Goal: Transaction & Acquisition: Purchase product/service

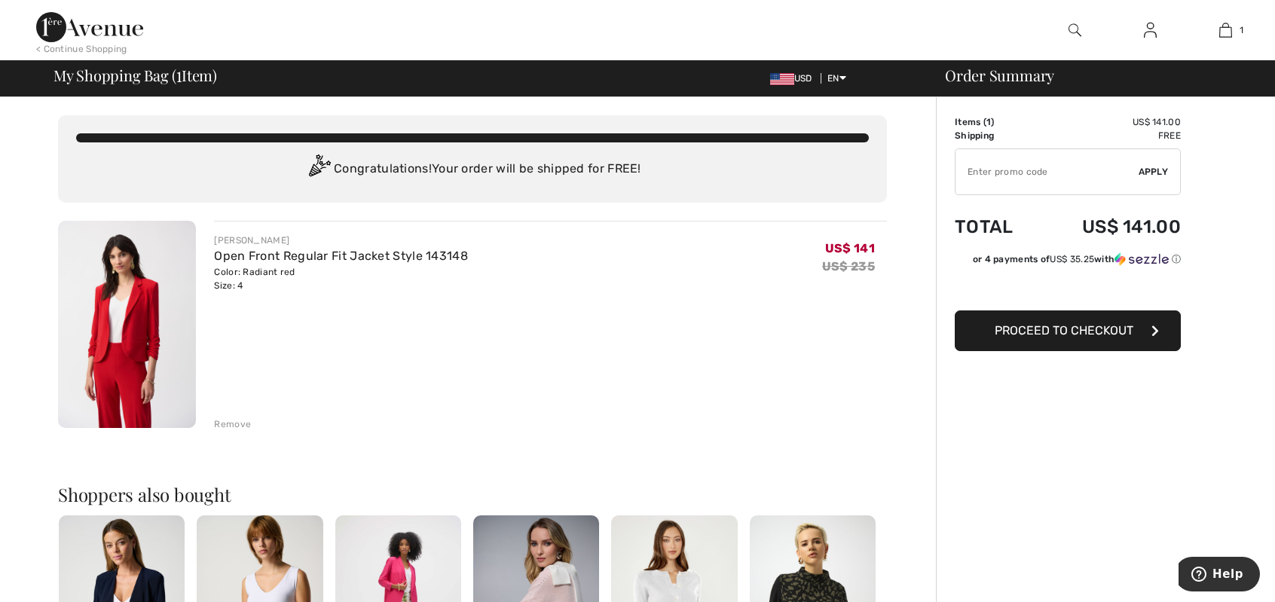
type input "FREEXPRESS"
type input "NEW15"
type input "NEW10"
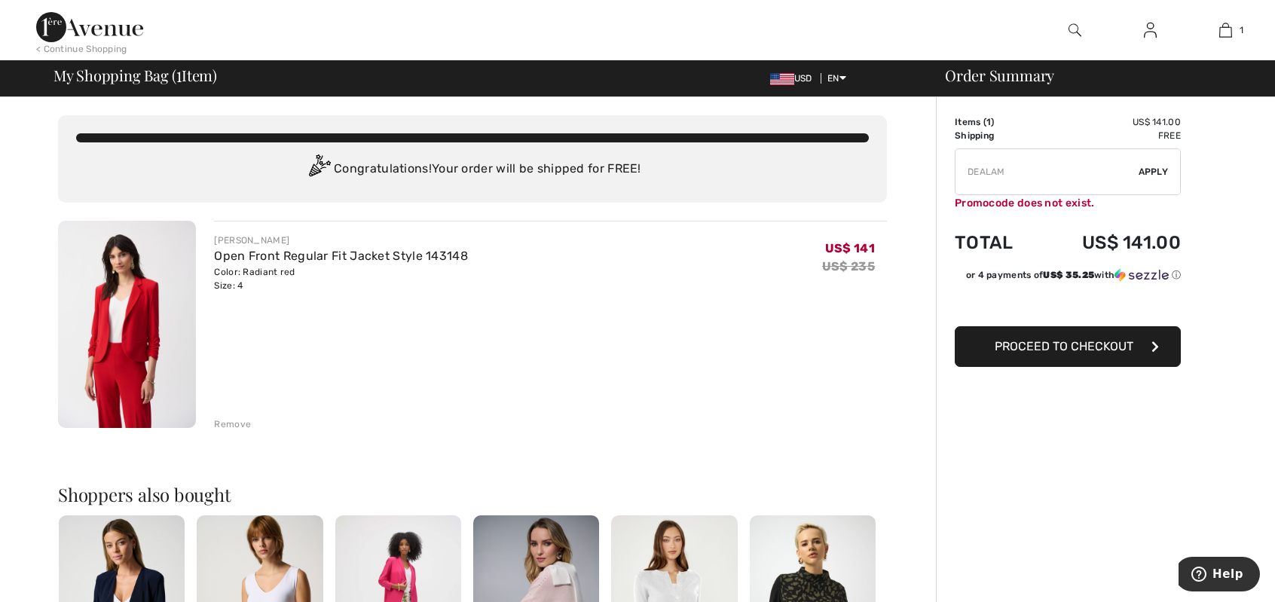
type input "FREEDENIMBAG"
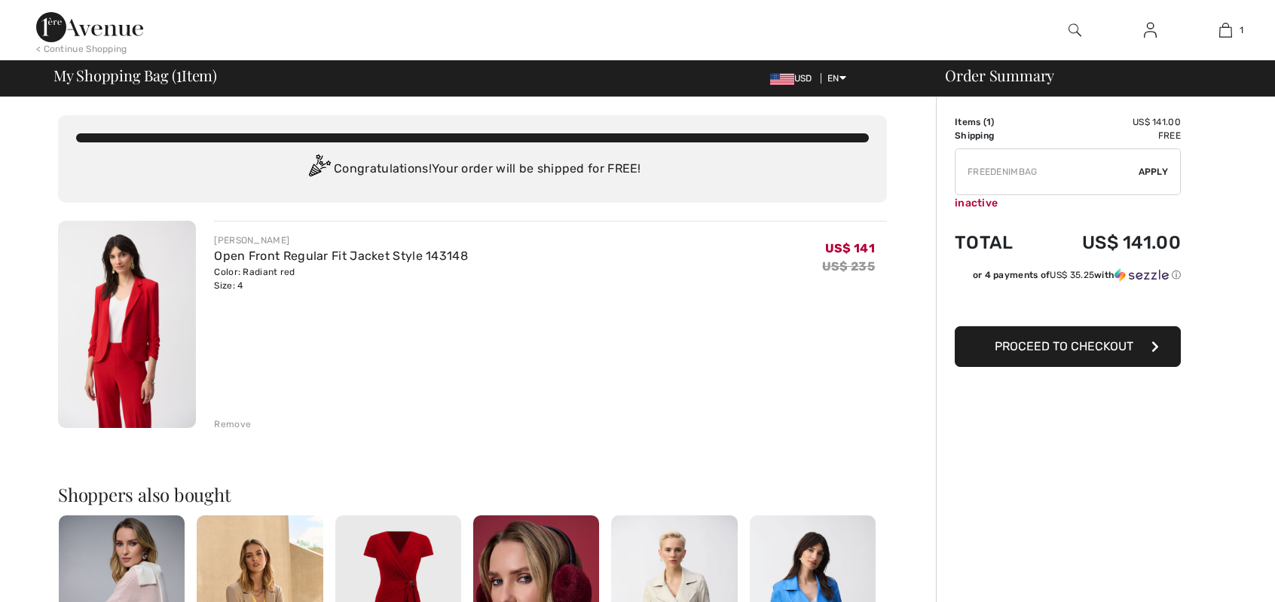
checkbox input "true"
type input "FLASH15"
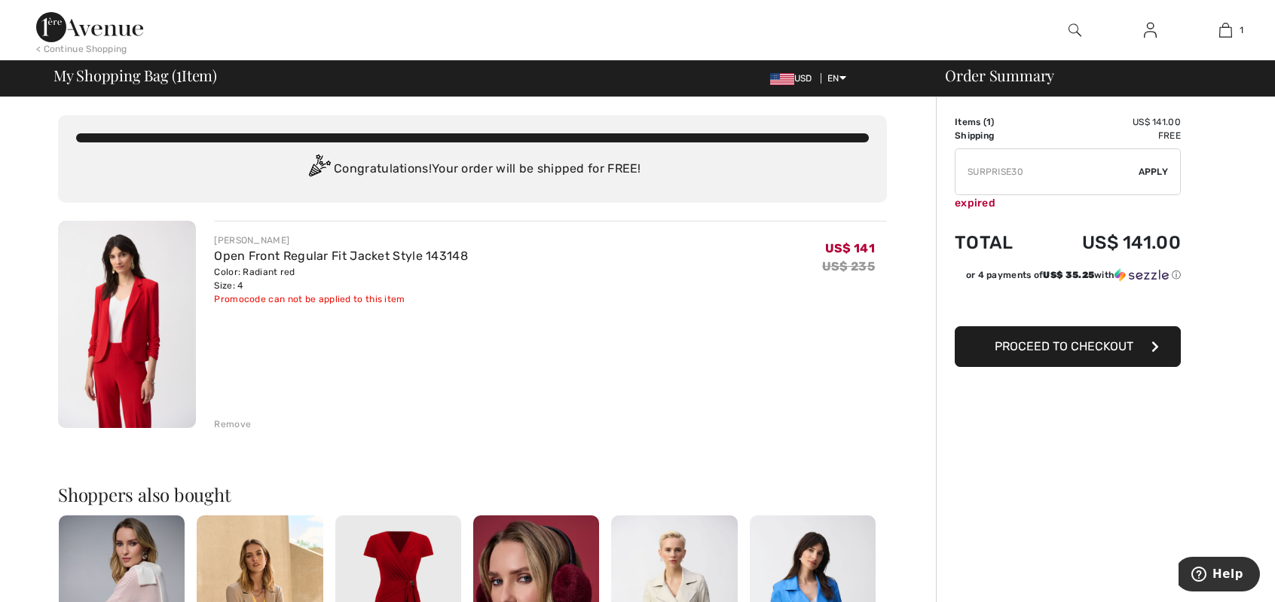
type input "NEW15"
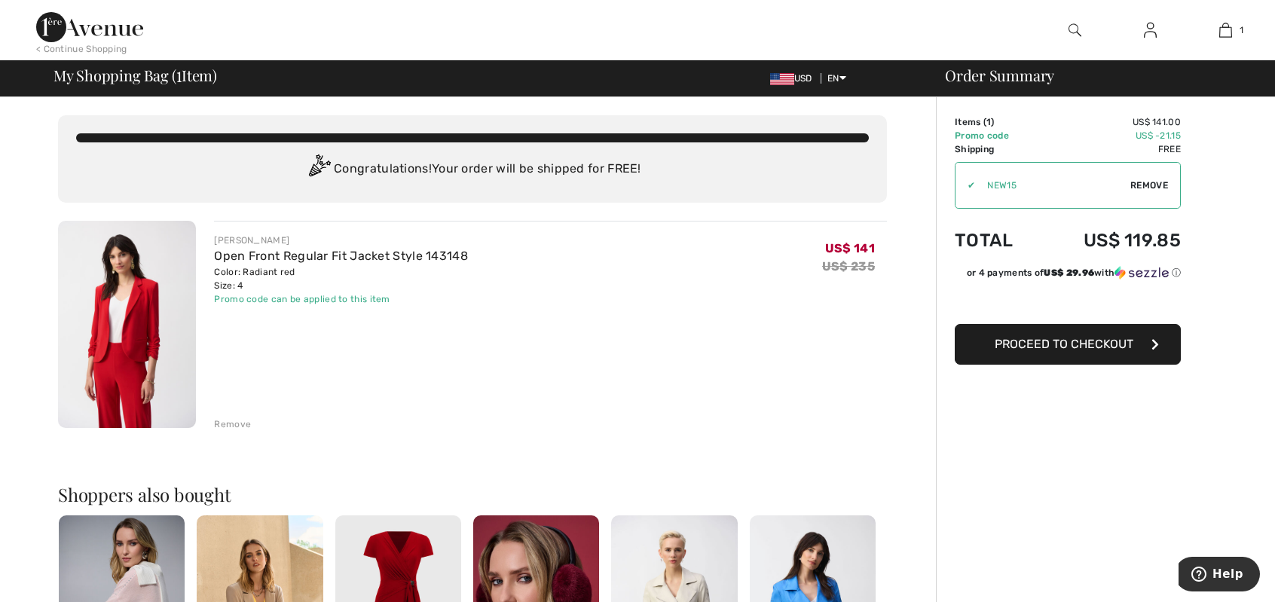
click at [1069, 29] on img at bounding box center [1074, 30] width 13 height 18
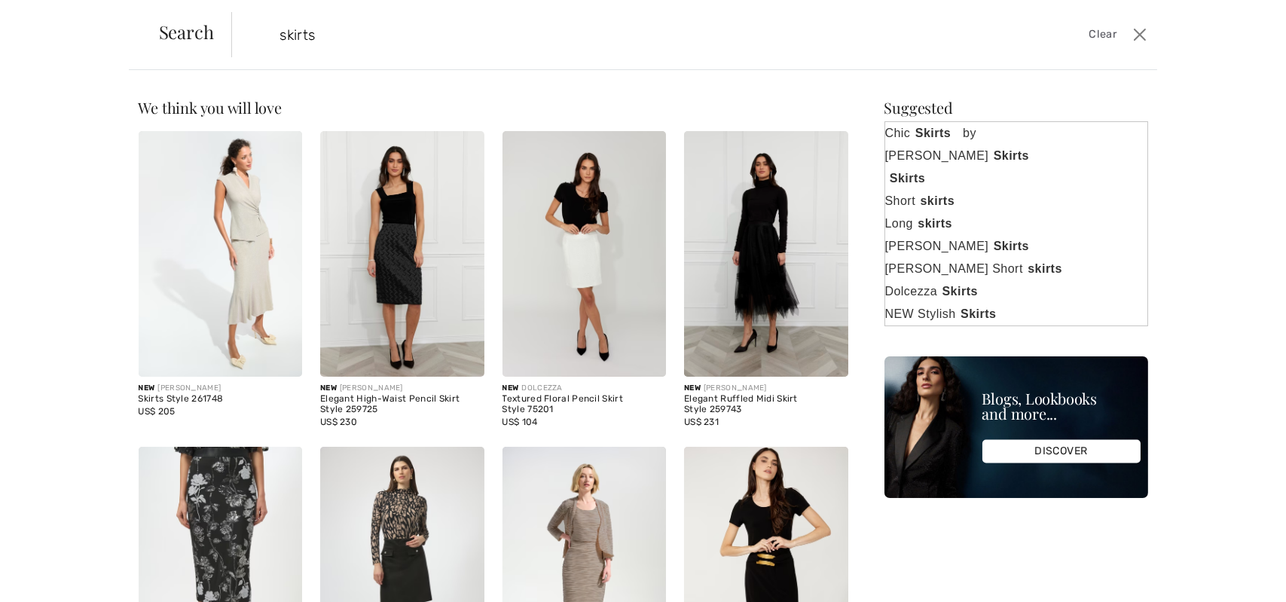
type input "skirts"
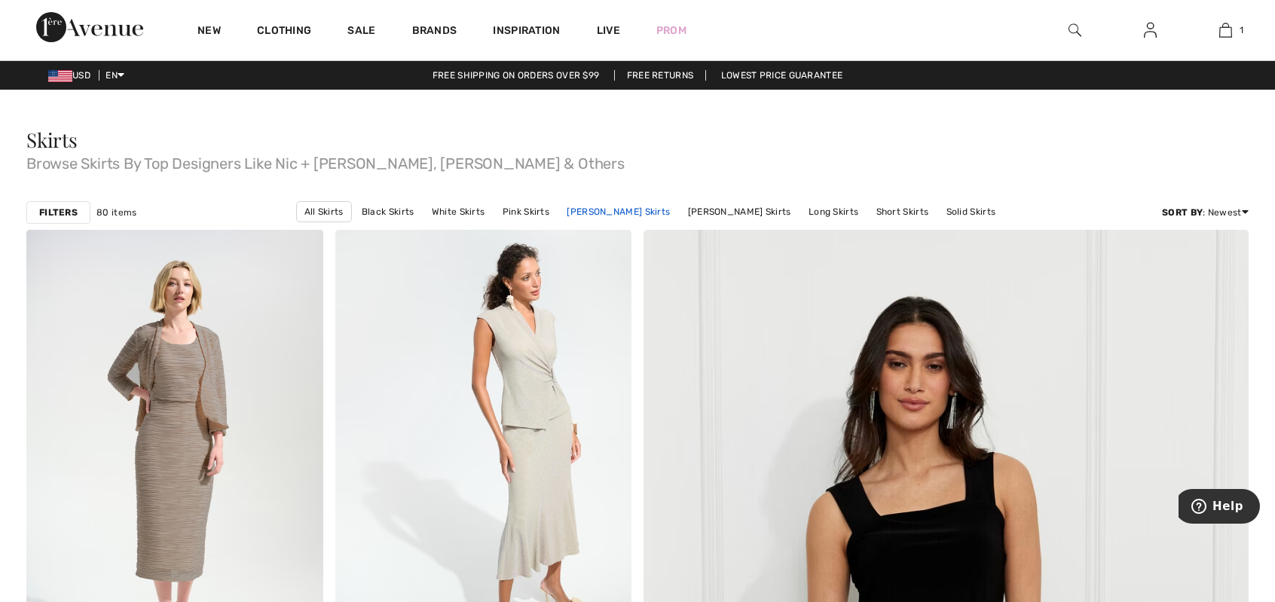
click at [634, 210] on link "Joseph Ribkoff Skirts" at bounding box center [618, 212] width 118 height 20
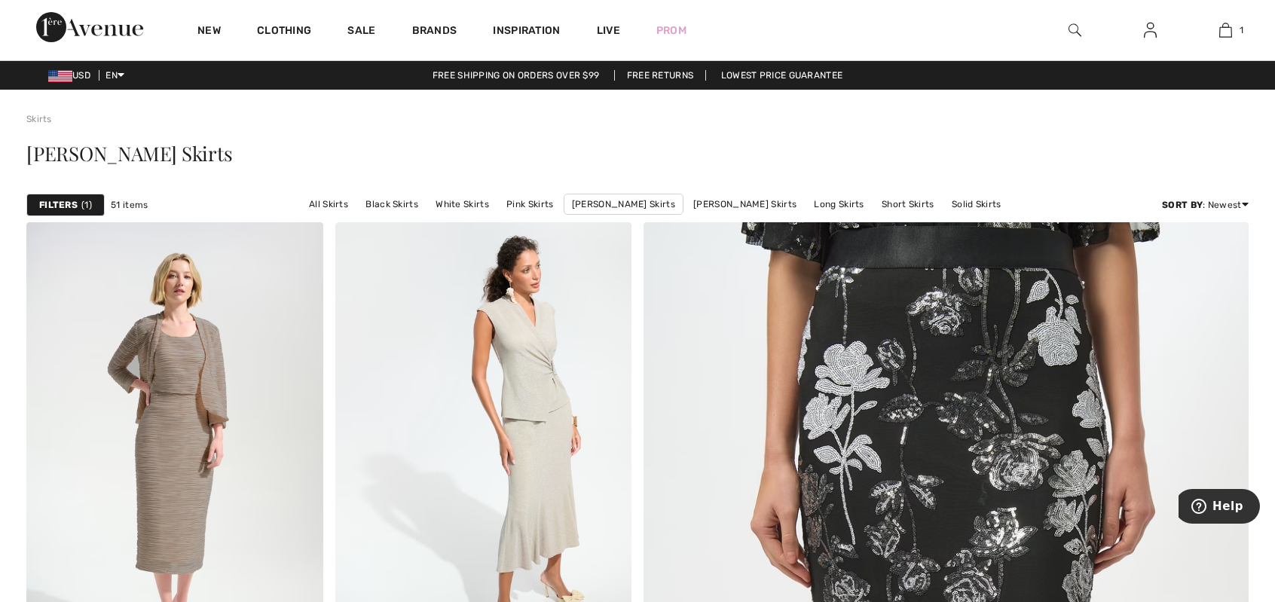
click at [57, 204] on strong "Filters" at bounding box center [58, 205] width 38 height 14
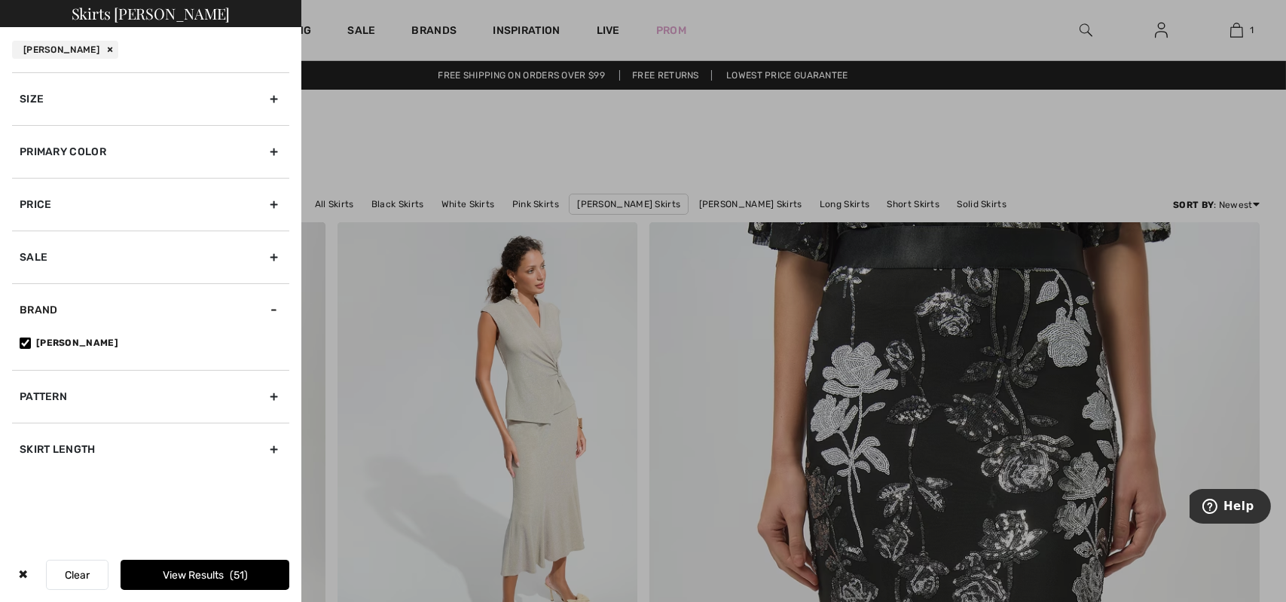
click at [272, 448] on div "Skirt Length" at bounding box center [150, 449] width 277 height 53
click at [24, 445] on input"] "Short Skirts" at bounding box center [25, 448] width 11 height 11
checkbox input"] "true"
click at [197, 578] on button "View Results 14" at bounding box center [205, 575] width 169 height 30
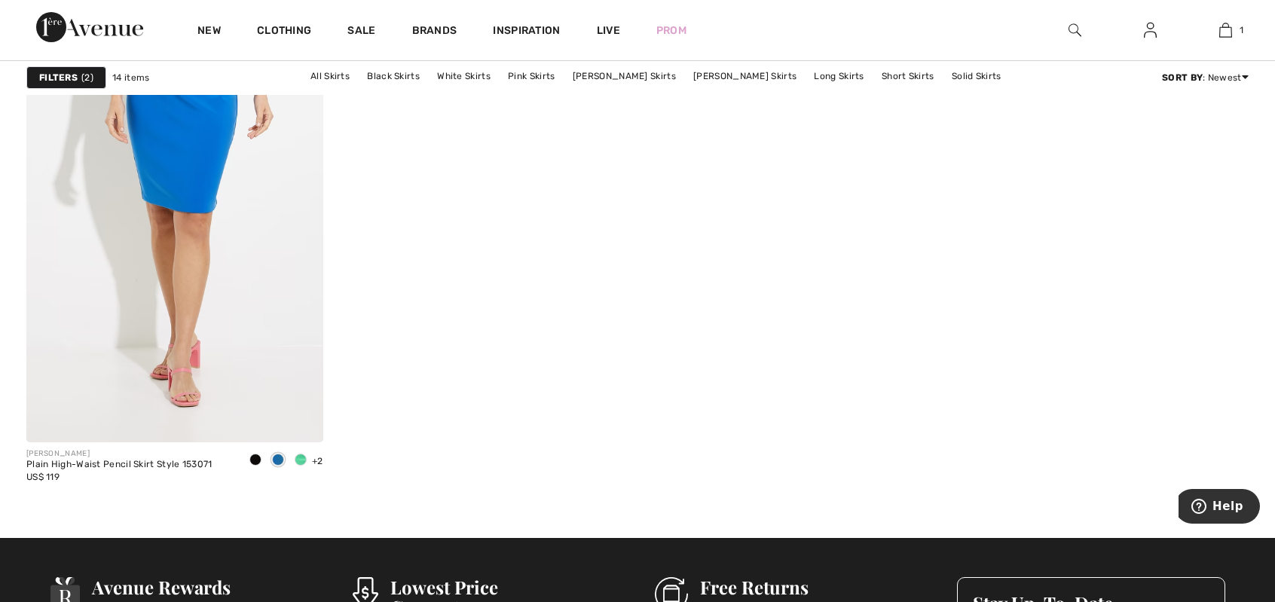
scroll to position [2622, 0]
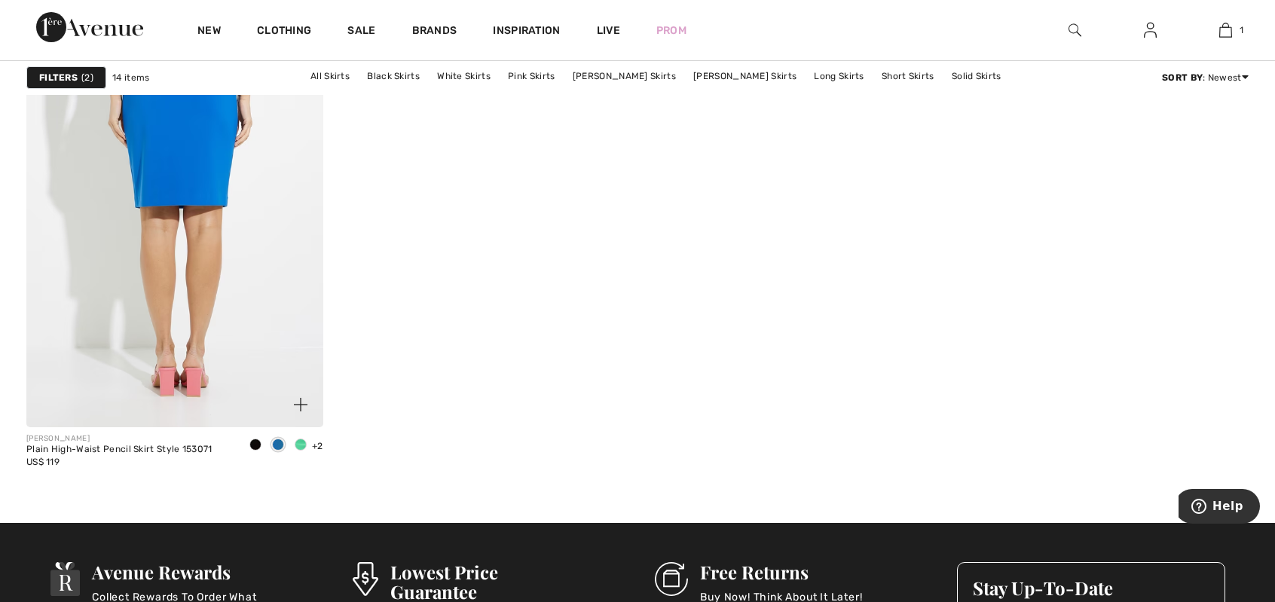
click at [180, 327] on img at bounding box center [174, 205] width 297 height 445
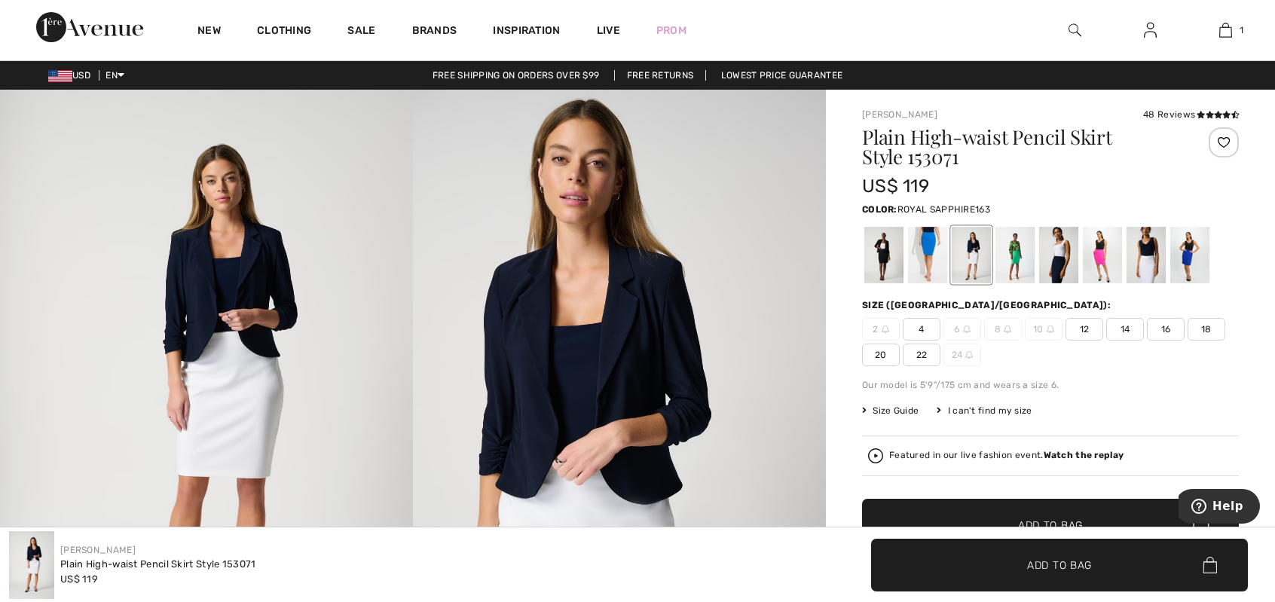
click at [1193, 261] on div at bounding box center [1189, 255] width 39 height 57
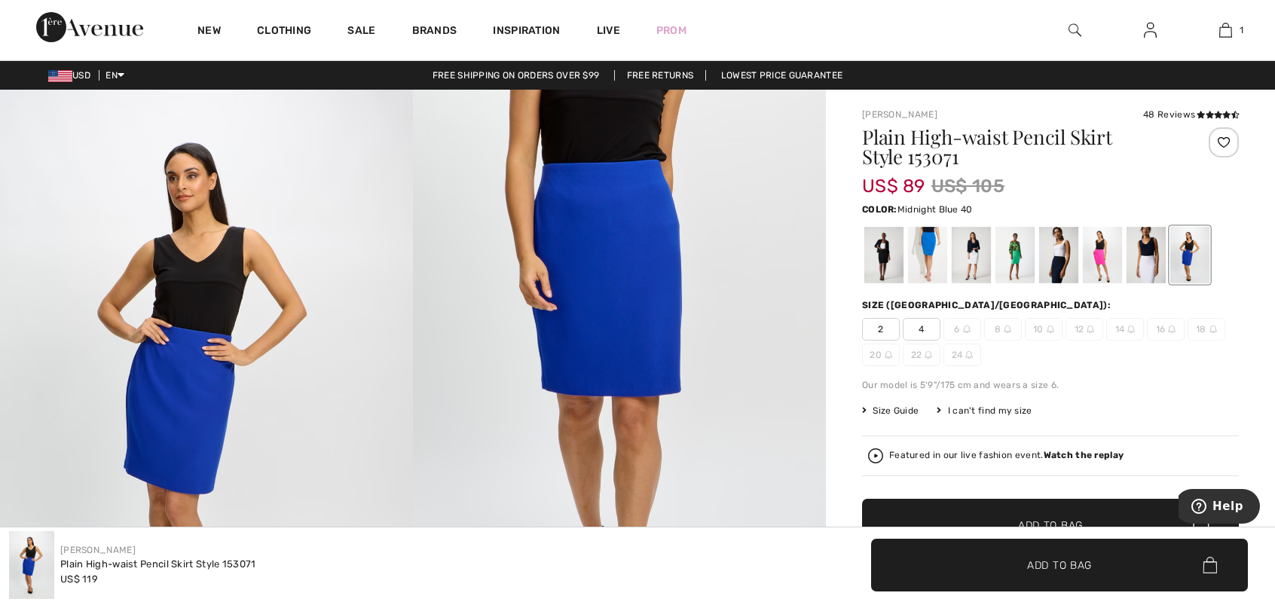
click at [1050, 269] on div at bounding box center [1058, 255] width 39 height 57
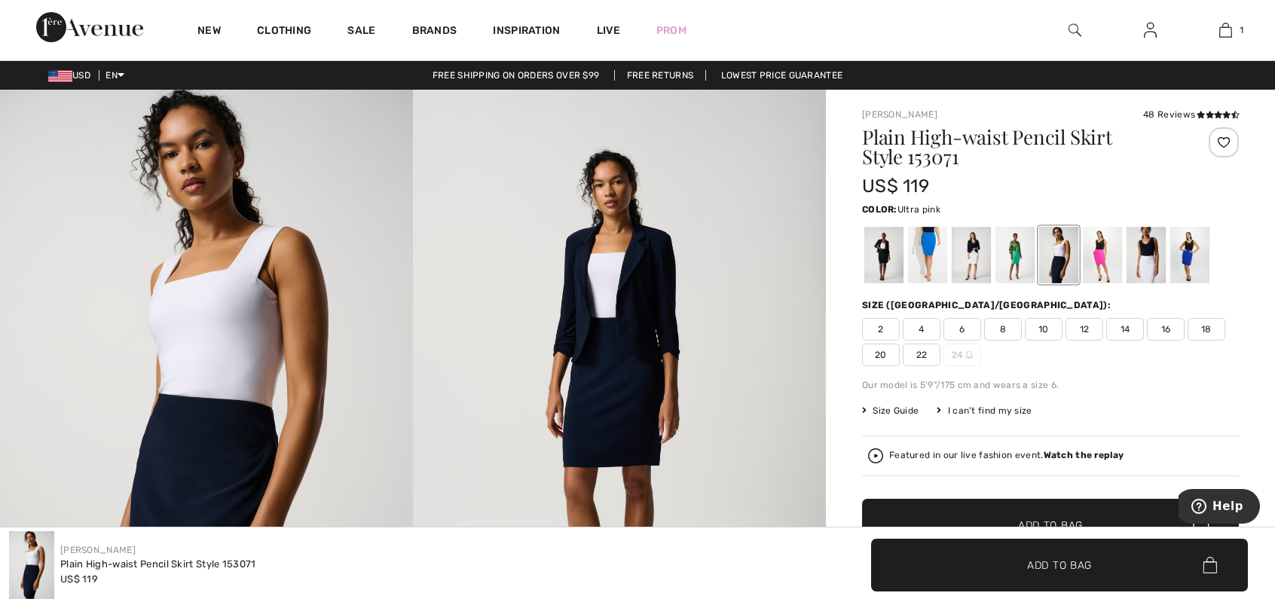
click at [1106, 273] on div at bounding box center [1102, 255] width 39 height 57
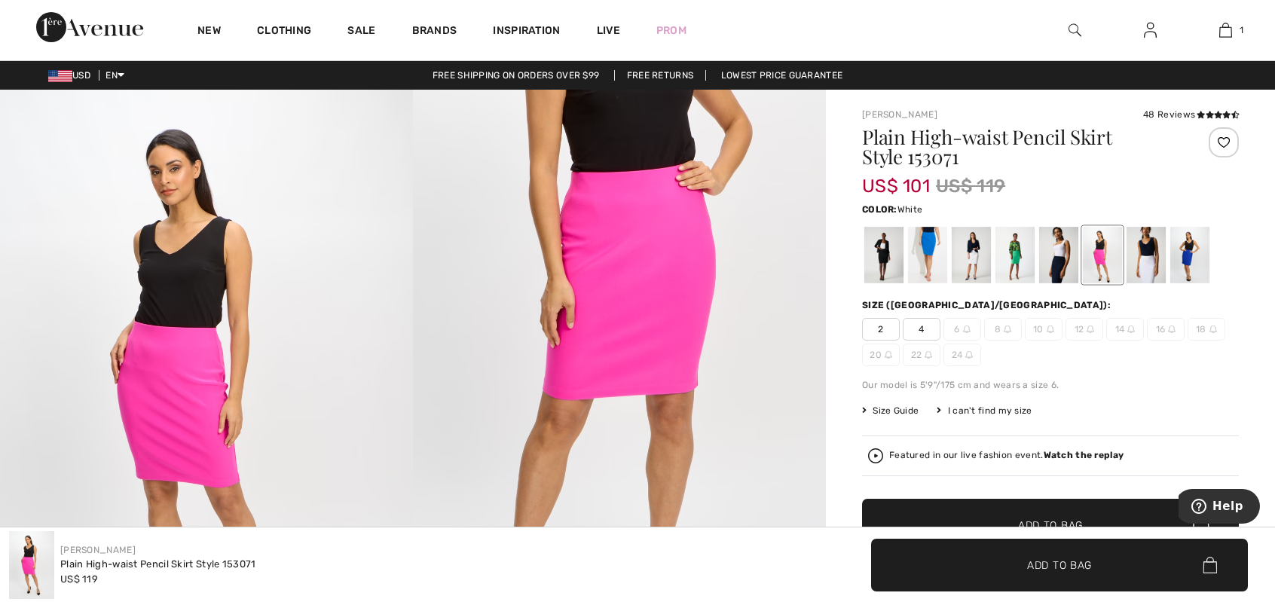
click at [1150, 267] on div at bounding box center [1145, 255] width 39 height 57
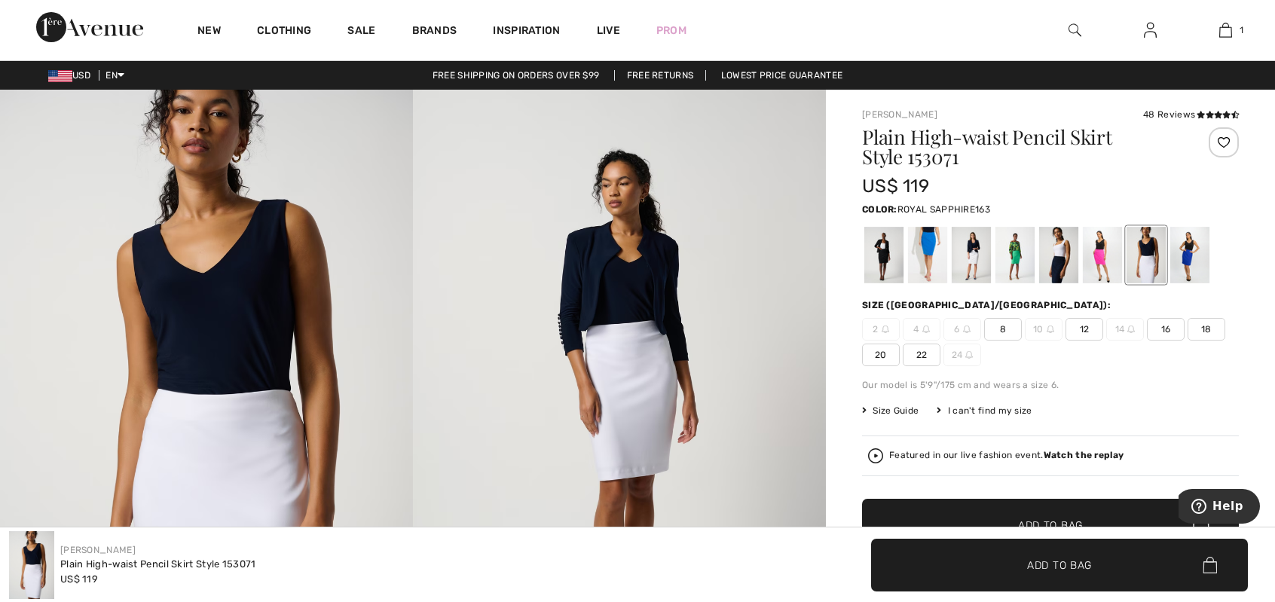
click at [1193, 267] on div at bounding box center [1189, 255] width 39 height 57
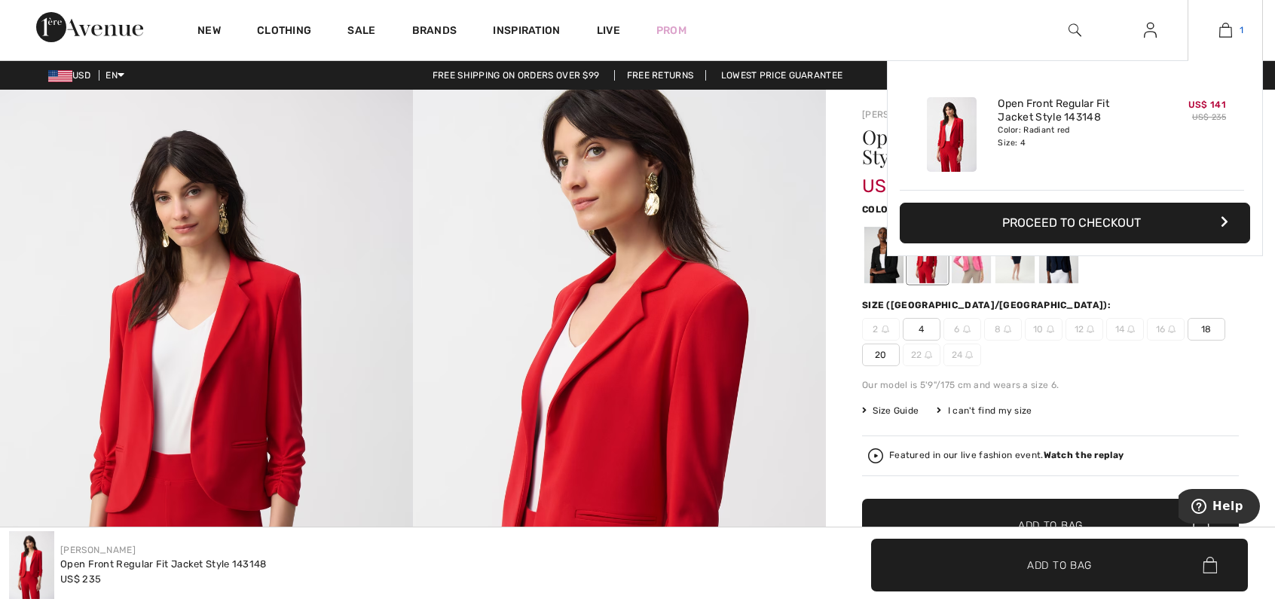
click at [1229, 24] on img at bounding box center [1225, 30] width 13 height 18
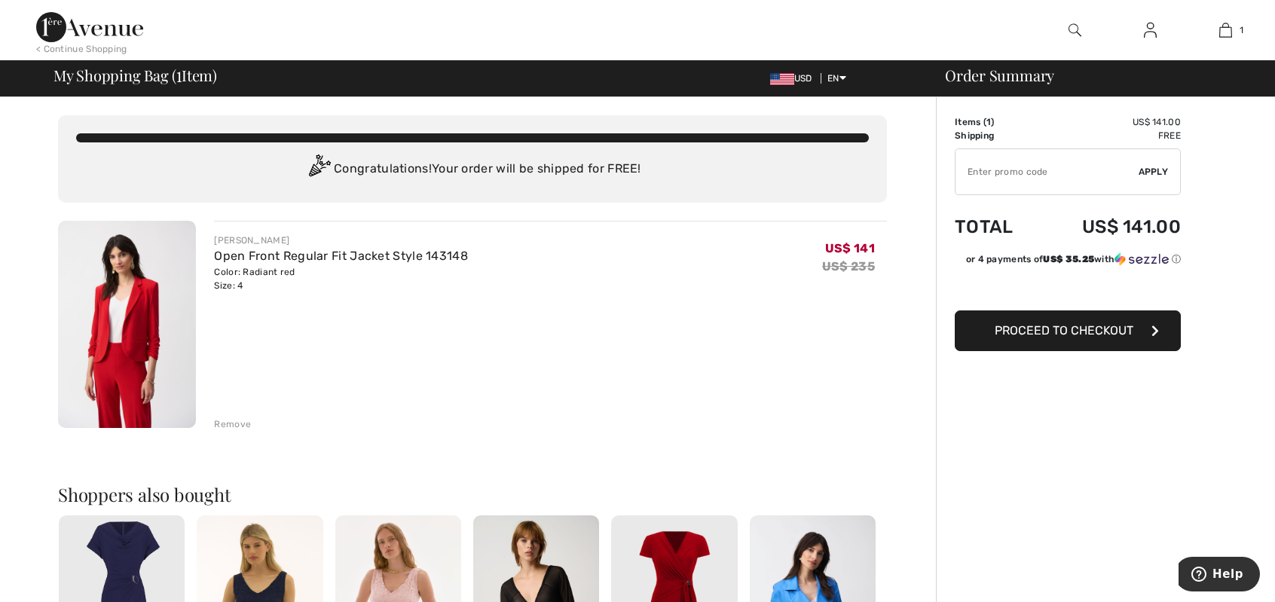
type input "NEW15"
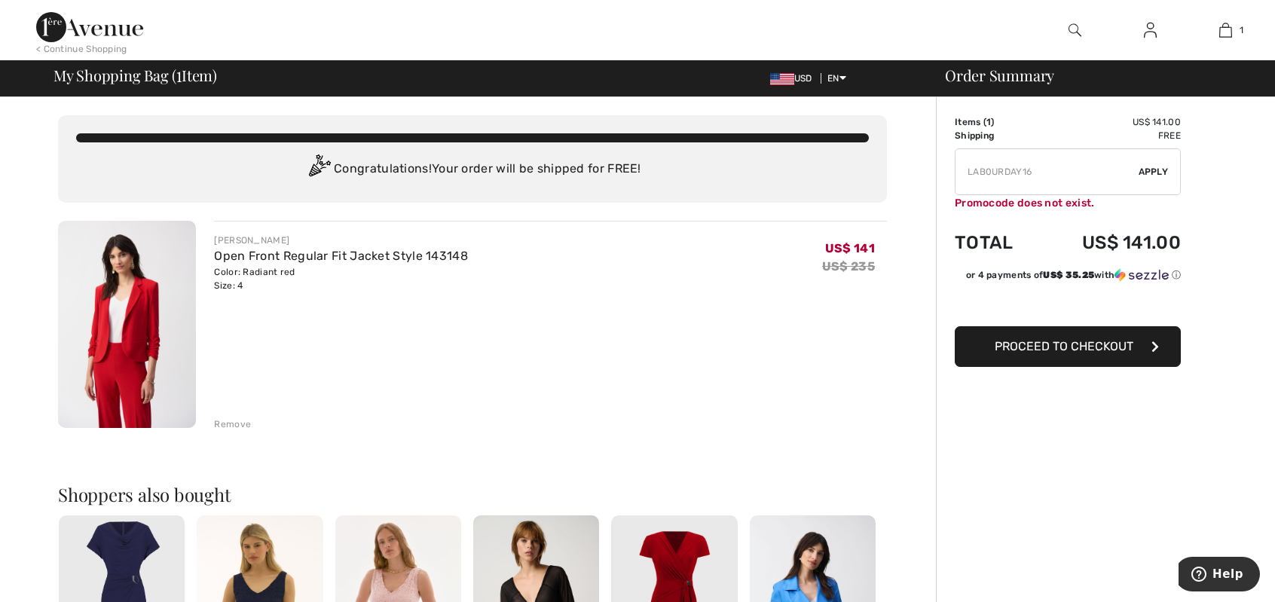
type input "FREEDENIMBAG"
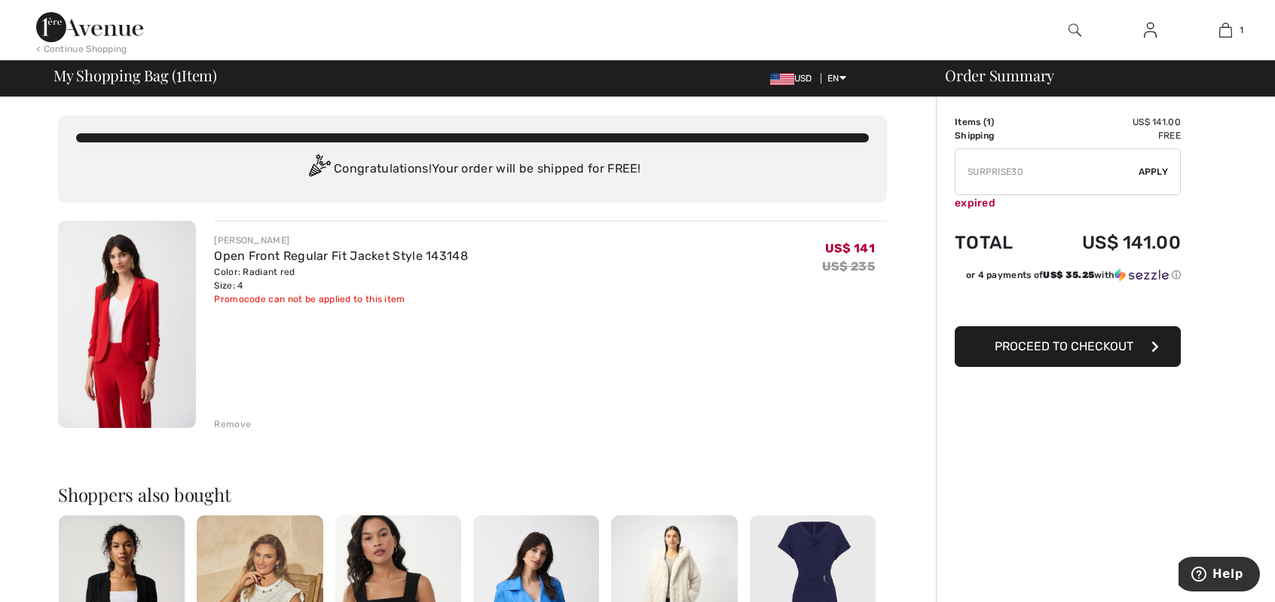
type input "NEW15"
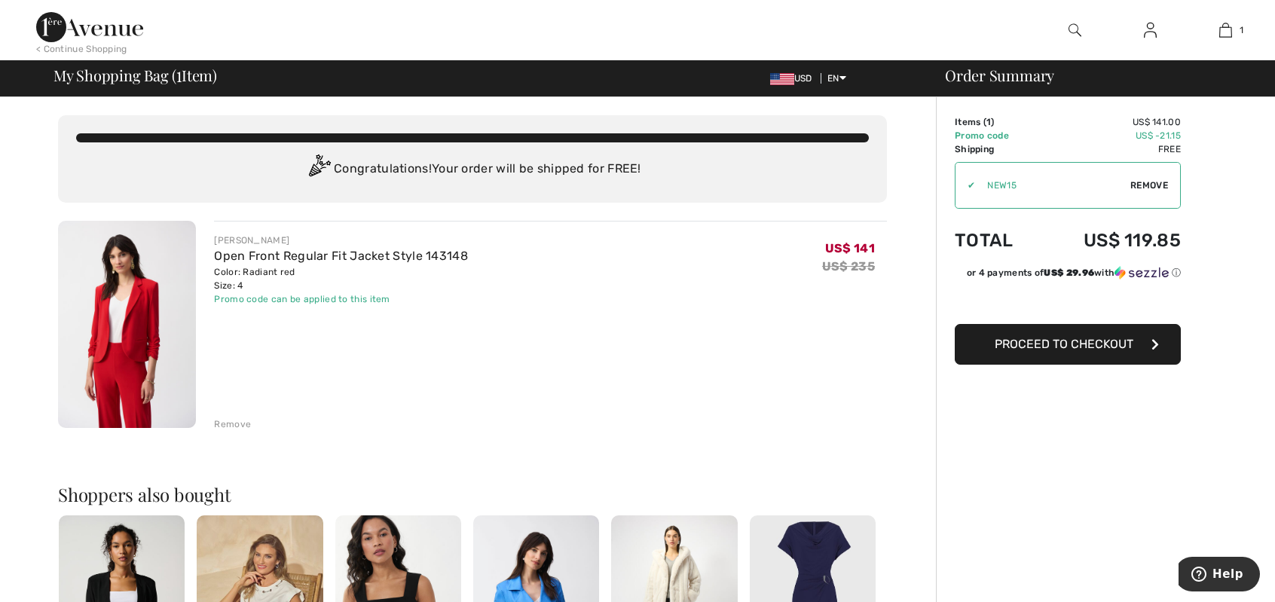
click at [1049, 342] on span "Proceed to Checkout" at bounding box center [1064, 344] width 139 height 14
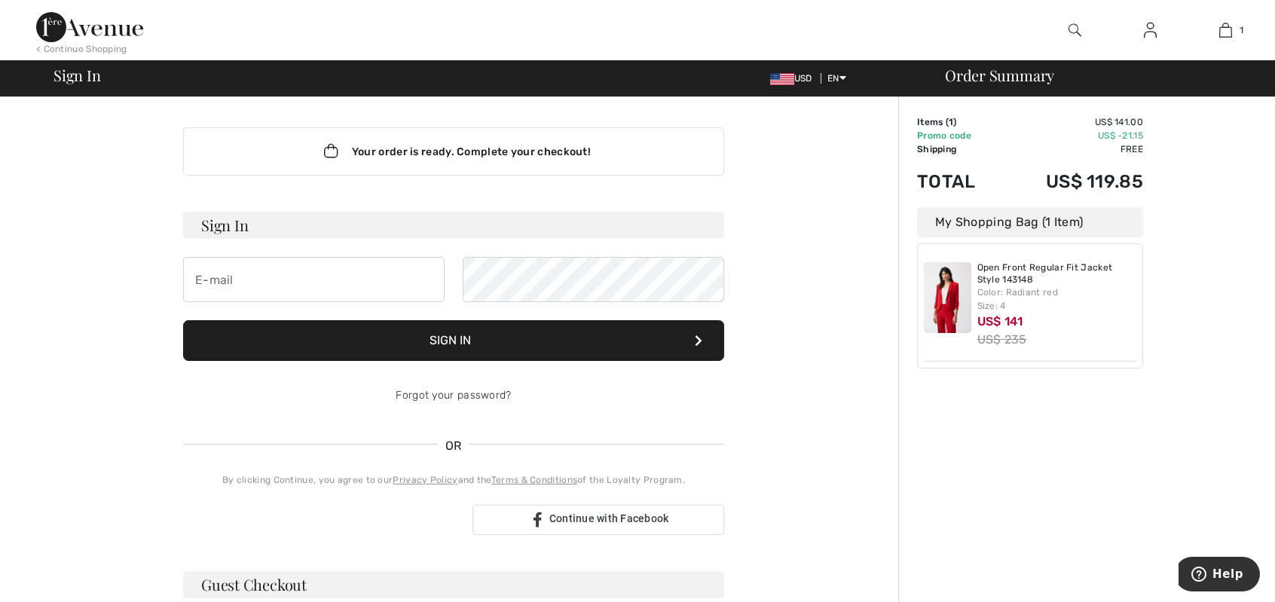
click at [441, 278] on span at bounding box center [436, 279] width 12 height 12
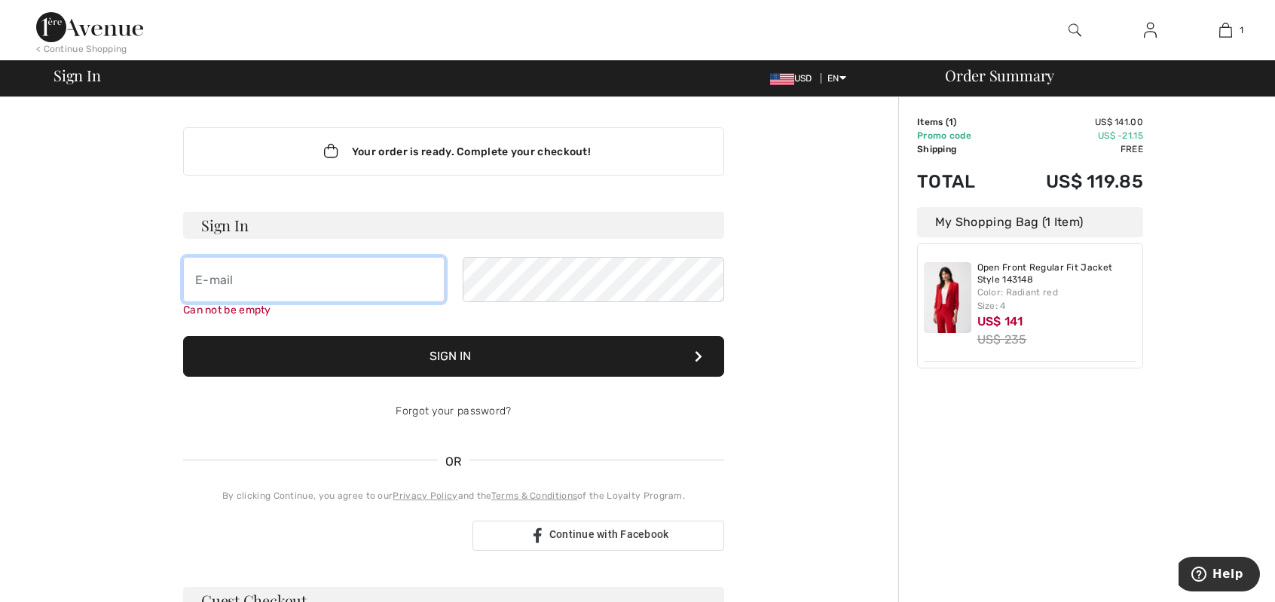
type input "[EMAIL_ADDRESS][DOMAIN_NAME]"
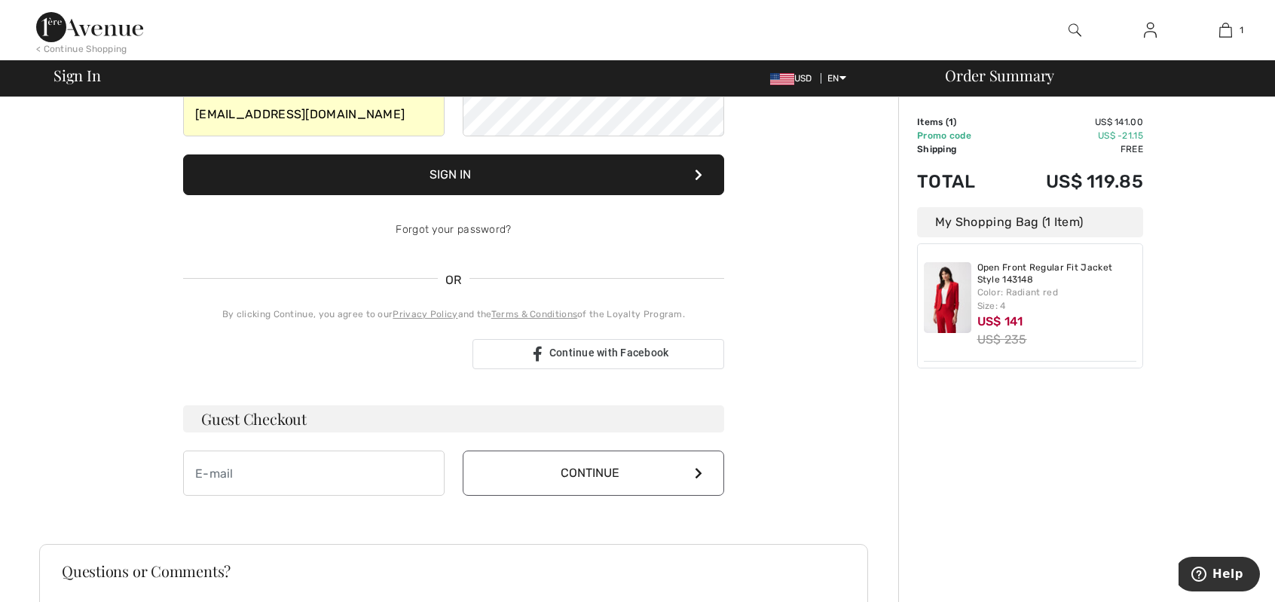
scroll to position [301, 0]
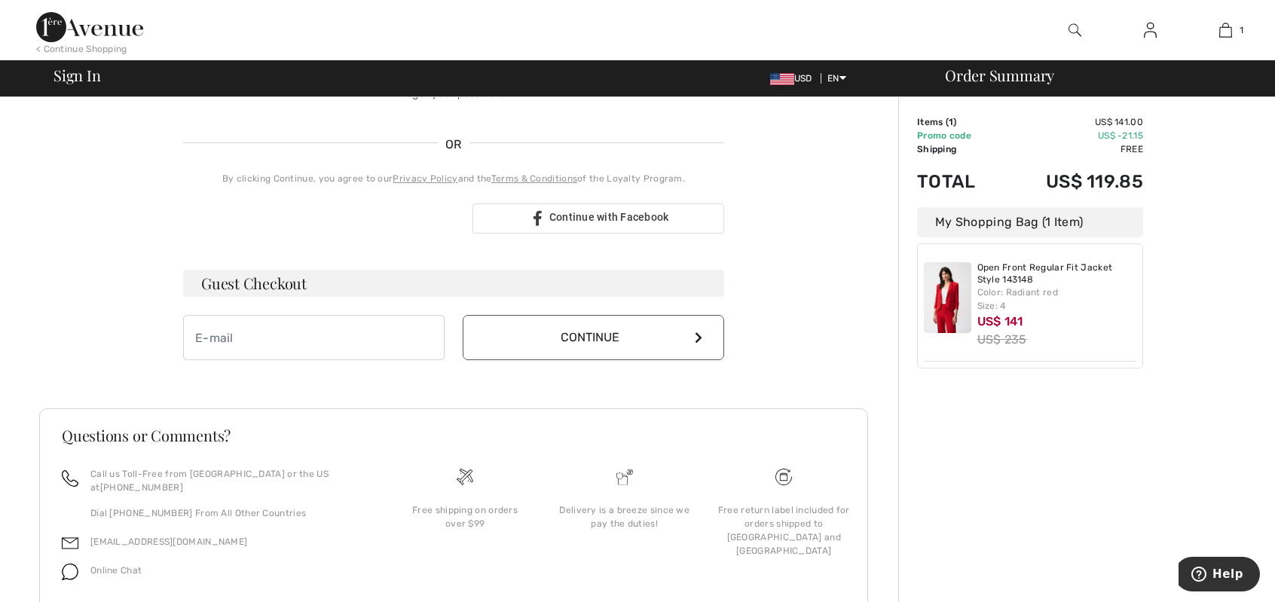
click at [432, 336] on span at bounding box center [436, 337] width 12 height 12
type input "[EMAIL_ADDRESS][DOMAIN_NAME]"
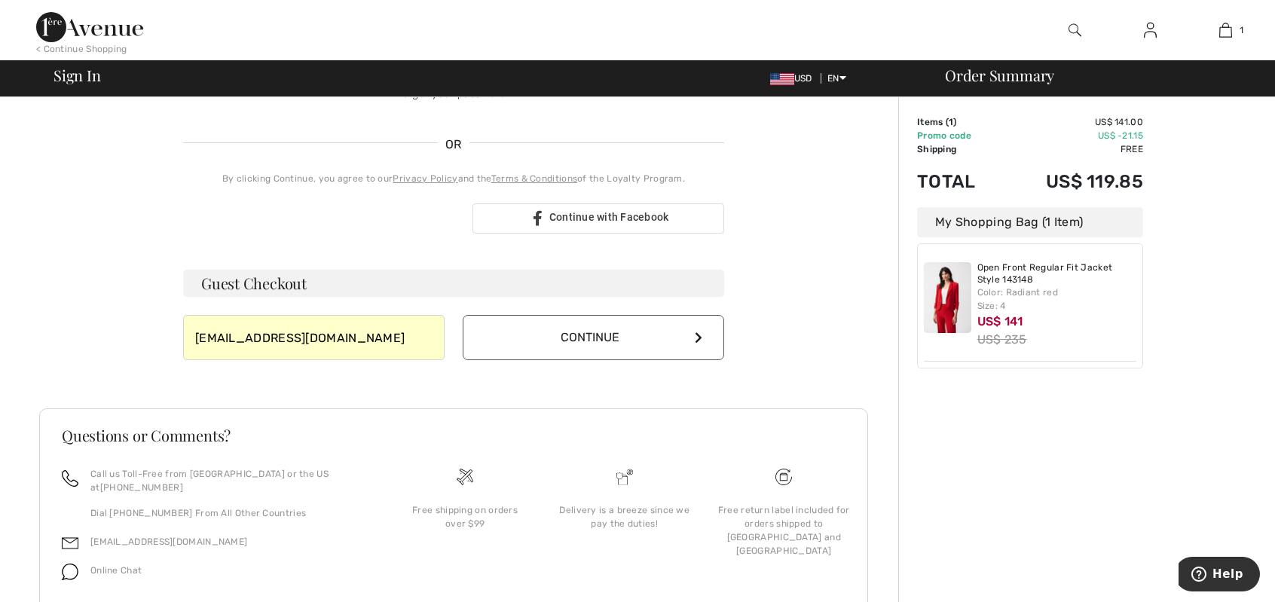
click at [692, 338] on button "Continue" at bounding box center [593, 337] width 261 height 45
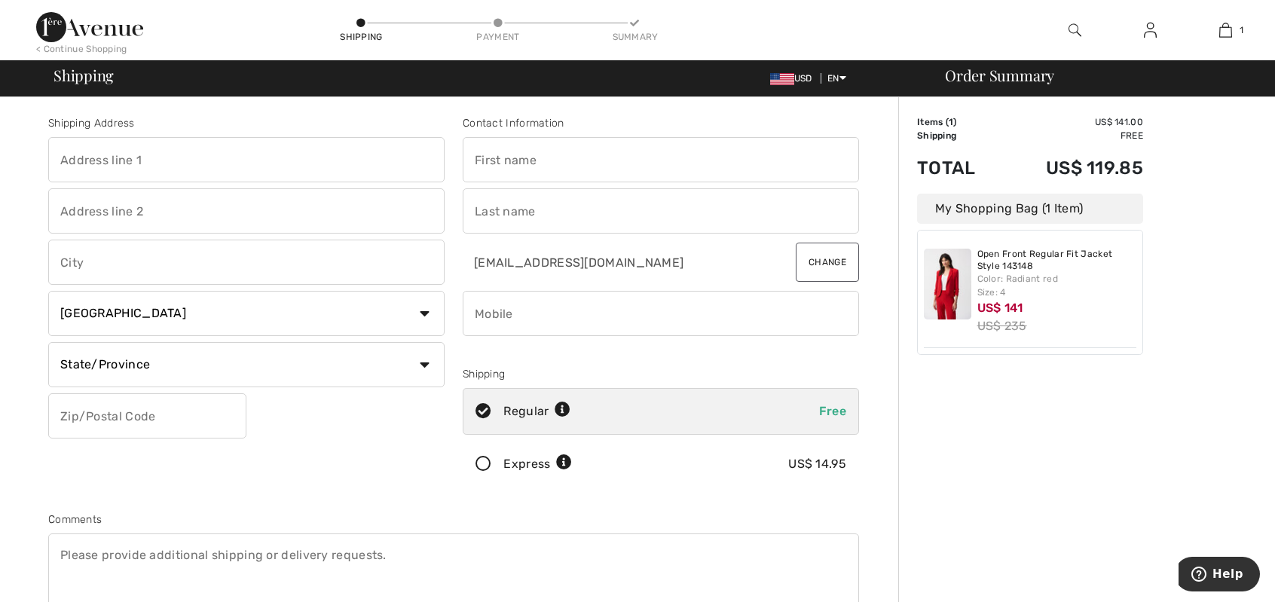
click at [437, 162] on span at bounding box center [436, 160] width 12 height 12
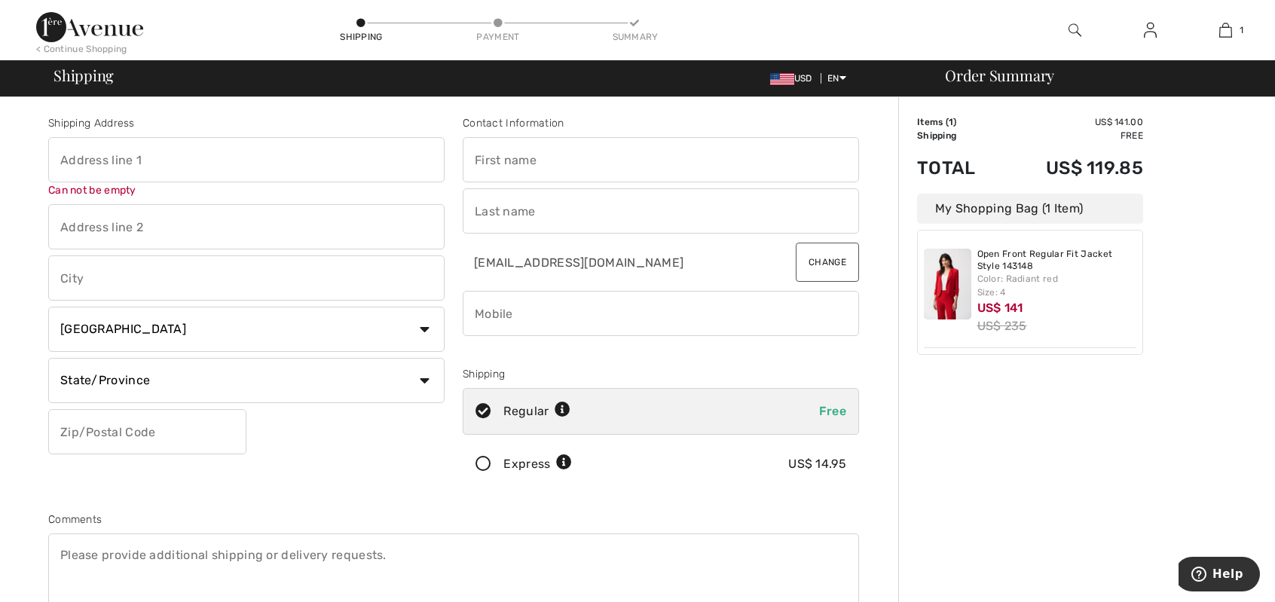
type input "[STREET_ADDRESS]"
type input "[GEOGRAPHIC_DATA]"
select select "US"
type input "57108"
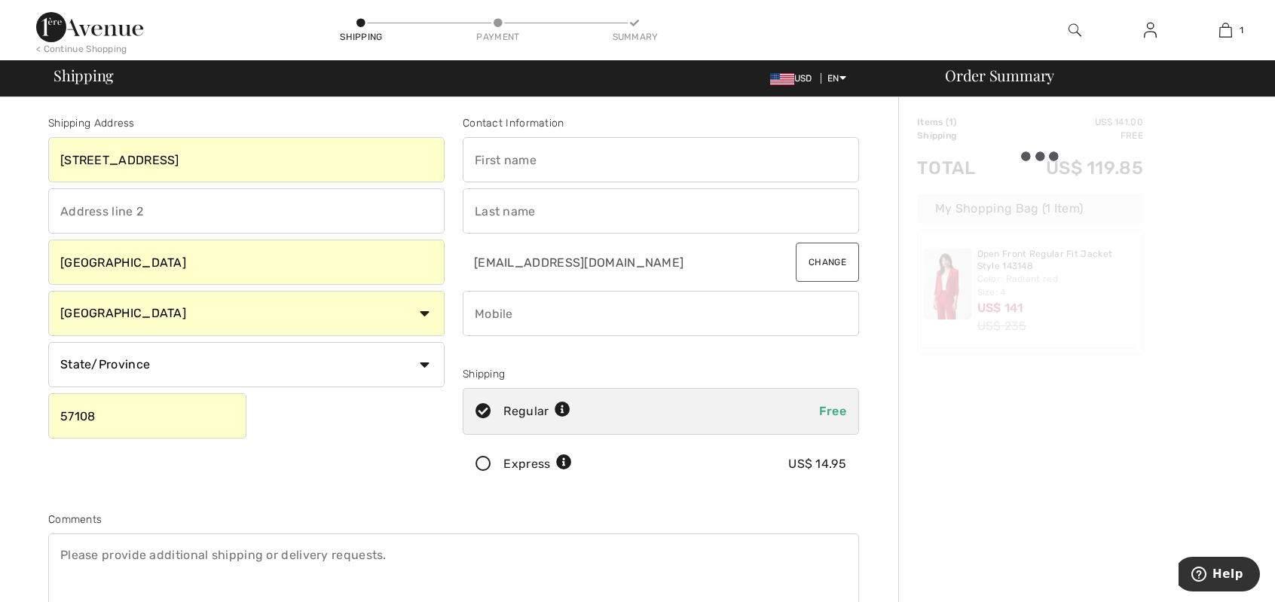
type input "David"
type input "Rola"
type input "6053661653"
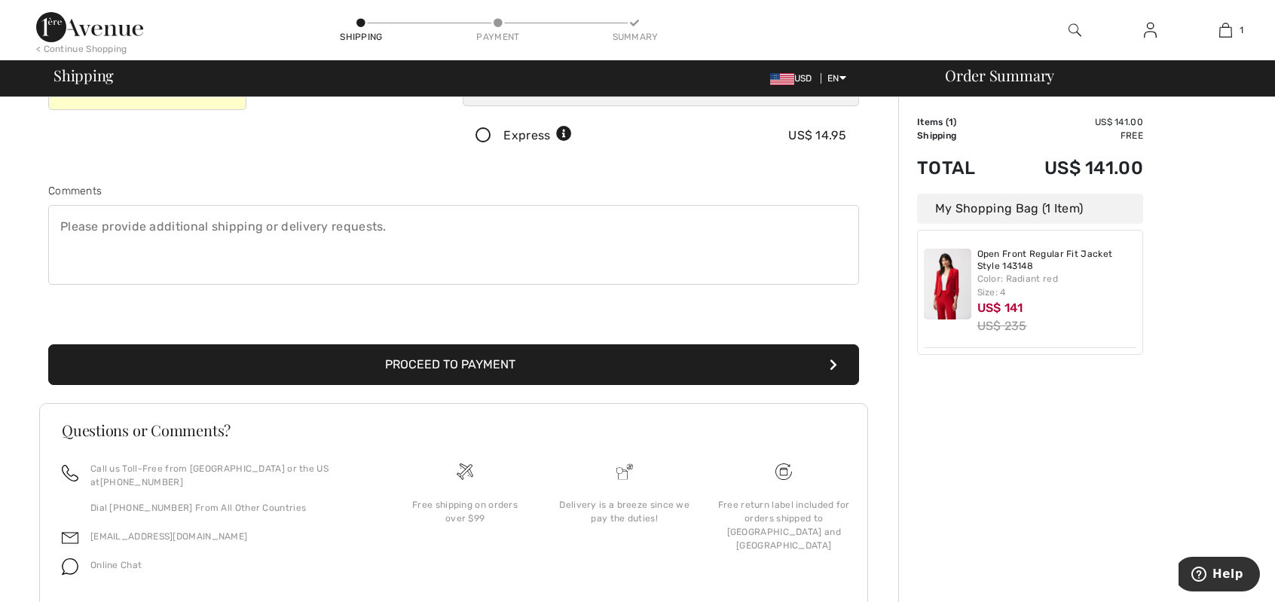
scroll to position [365, 0]
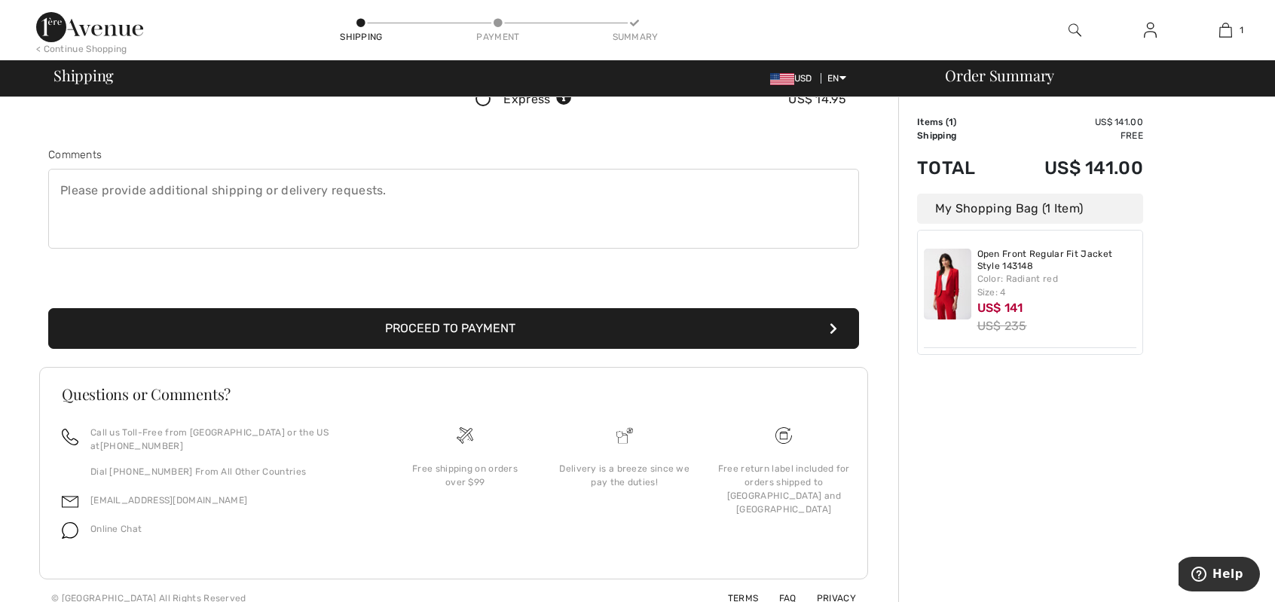
click at [500, 329] on button "Proceed to Payment" at bounding box center [453, 328] width 811 height 41
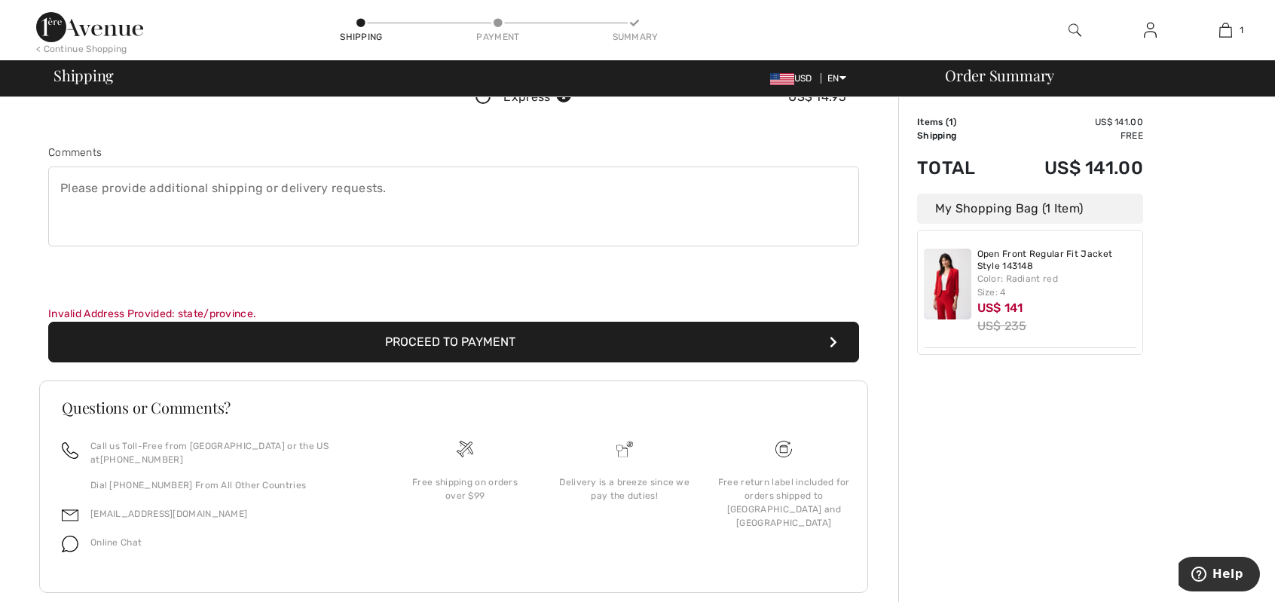
scroll to position [377, 0]
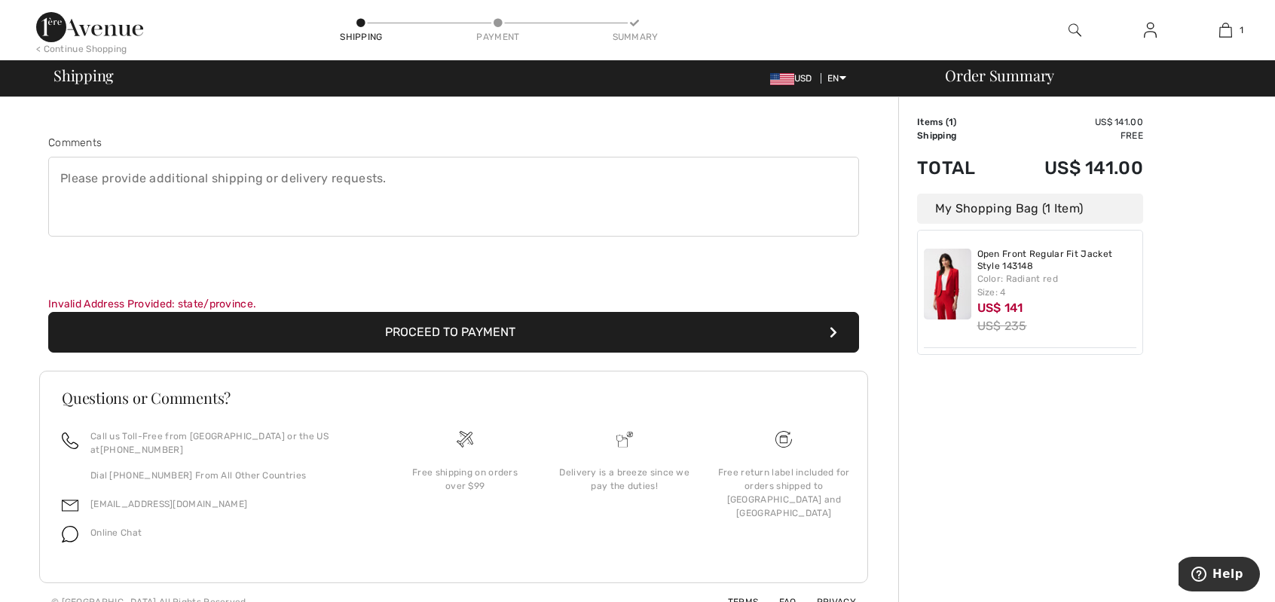
click at [644, 332] on button "Proceed to Payment" at bounding box center [453, 332] width 811 height 41
click at [833, 329] on icon "submit" at bounding box center [834, 332] width 8 height 12
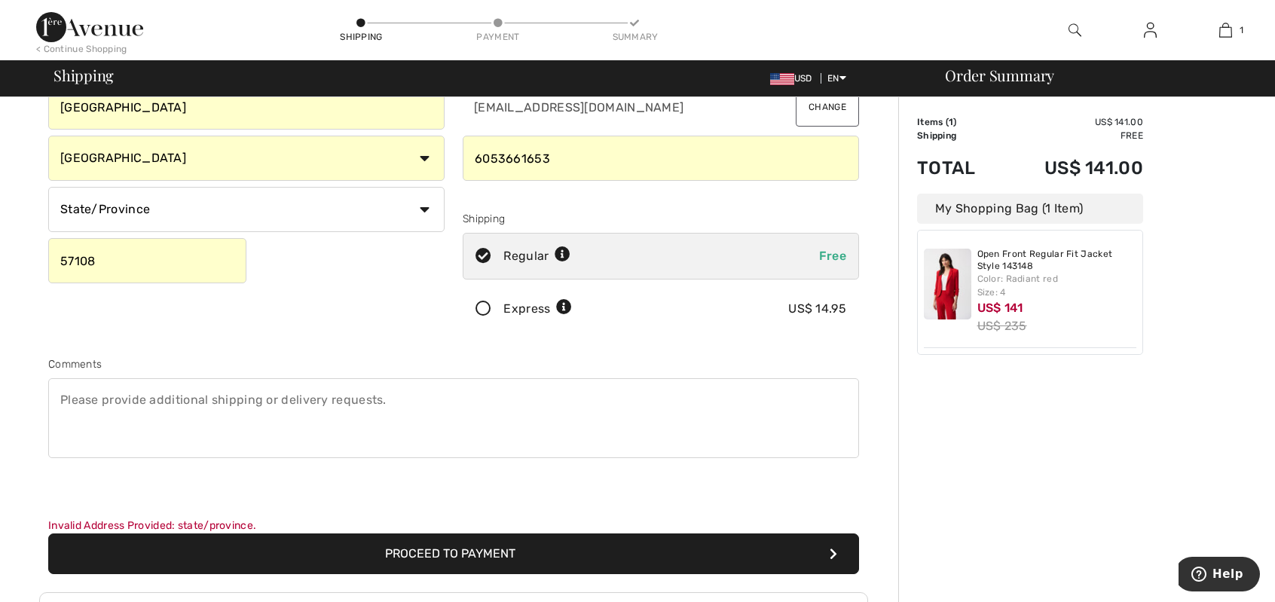
scroll to position [0, 0]
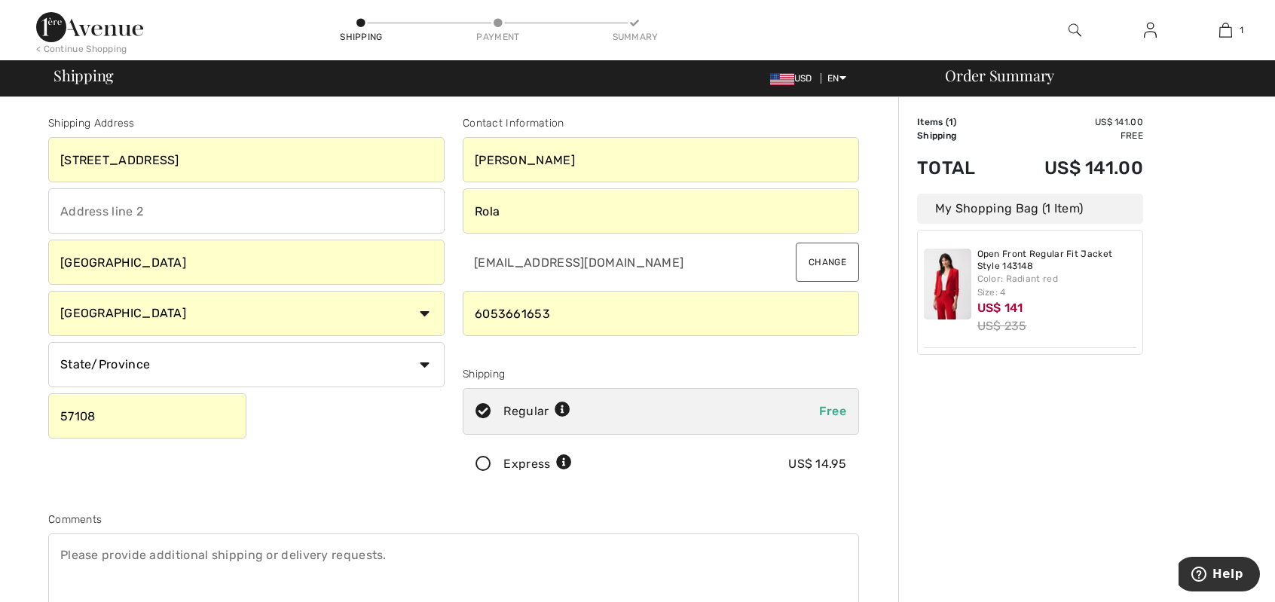
click at [420, 366] on select "State/Province Alabama Alaska American Samoa Arizona Arkansas California Colora…" at bounding box center [246, 364] width 396 height 45
select select "SD"
click at [48, 342] on select "State/Province Alabama Alaska American Samoa Arizona Arkansas California Colora…" at bounding box center [246, 364] width 396 height 45
drag, startPoint x: 513, startPoint y: 156, endPoint x: 415, endPoint y: 143, distance: 98.8
click at [415, 143] on div "Shipping Address 601 E. Meadowlark Trail Sioux Falls Country Canada United Stat…" at bounding box center [453, 413] width 829 height 668
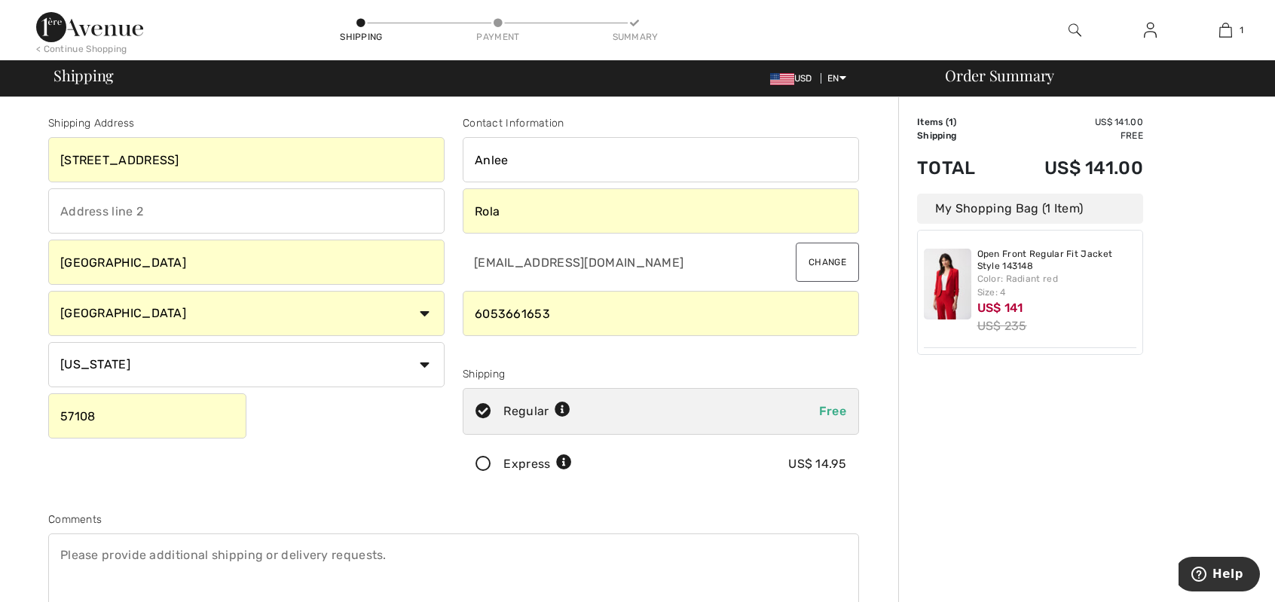
scroll to position [226, 0]
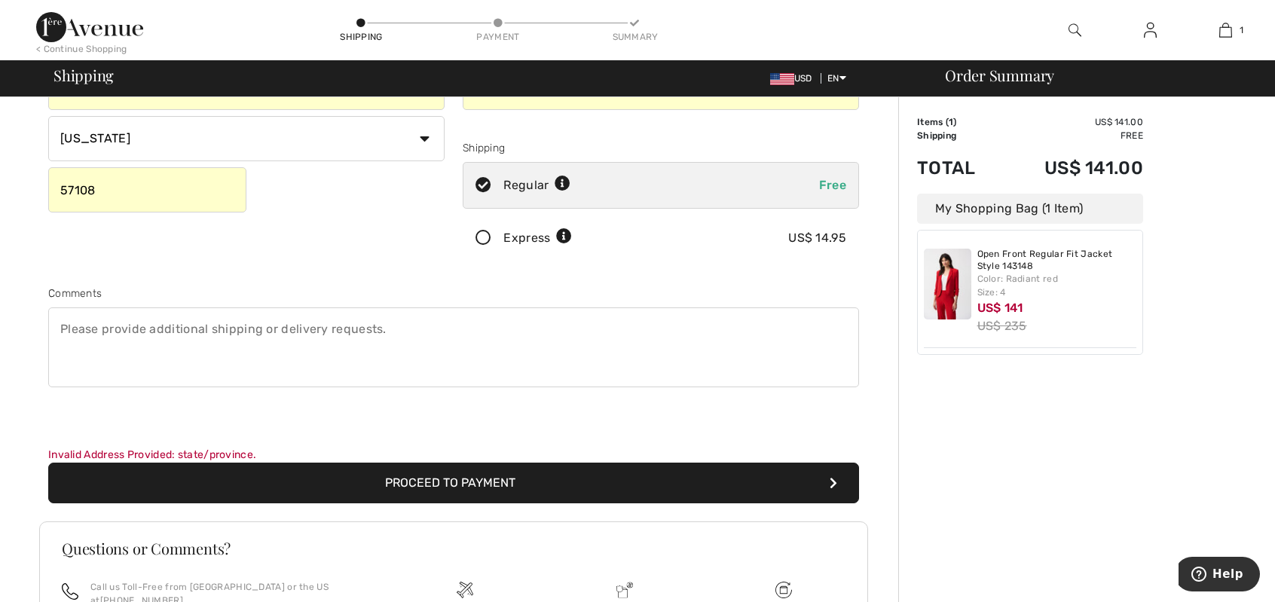
type input "Anlee"
click at [454, 481] on button "Proceed to Payment" at bounding box center [453, 483] width 811 height 41
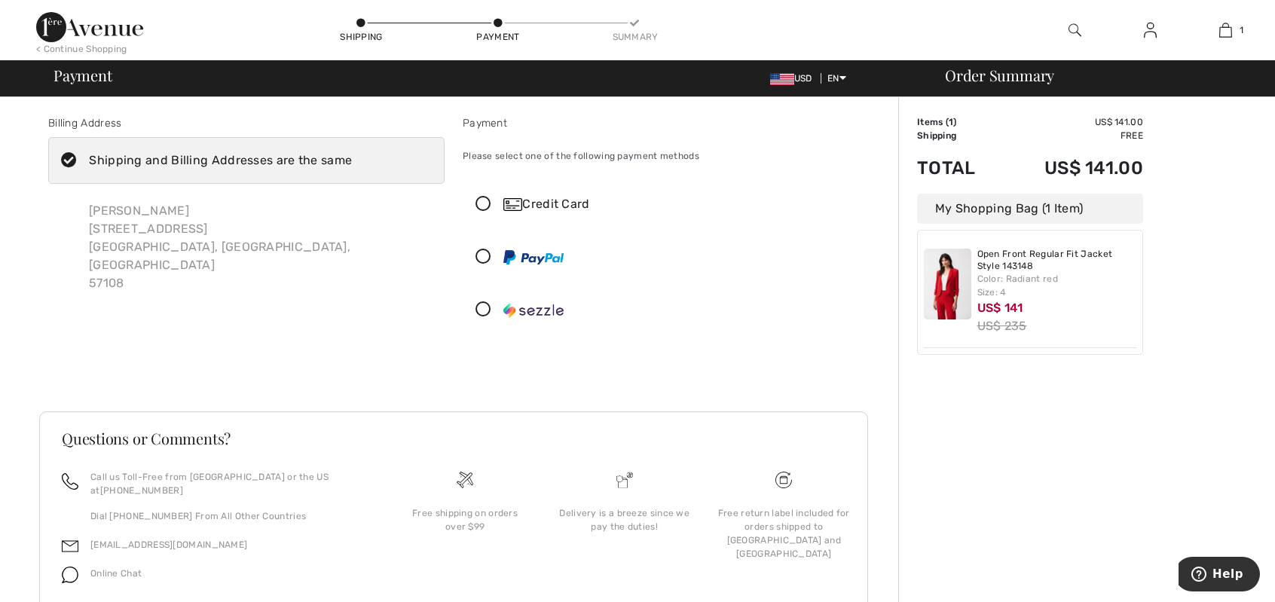
click at [479, 200] on icon at bounding box center [483, 205] width 40 height 16
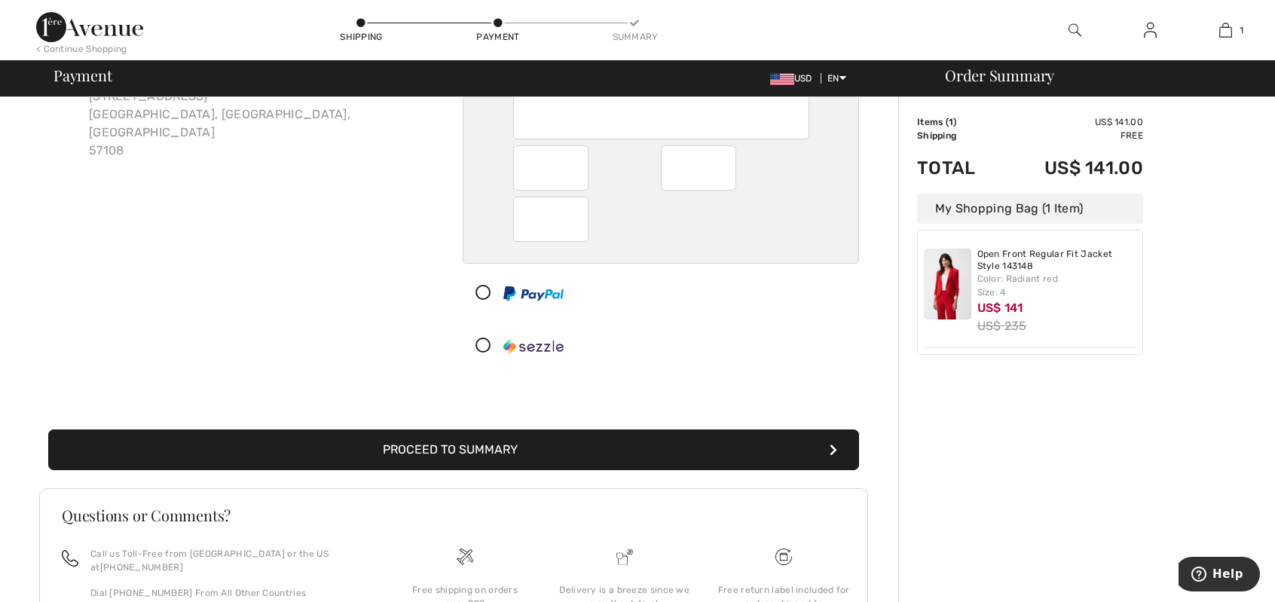
scroll to position [151, 0]
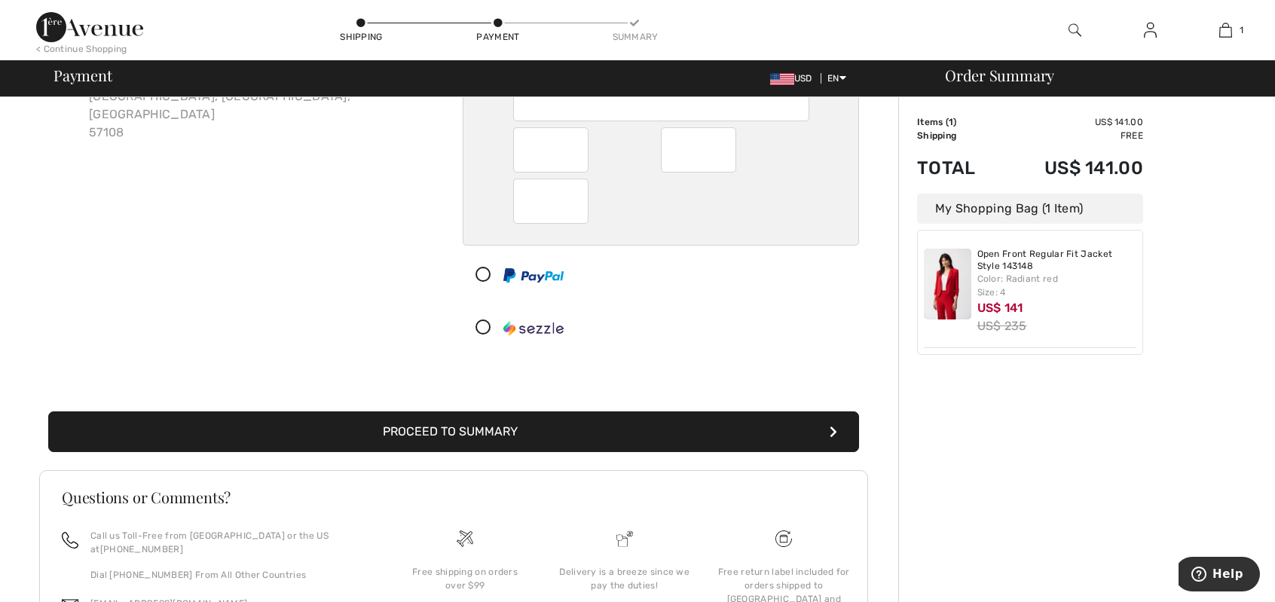
click at [631, 425] on button "Proceed to Summary" at bounding box center [453, 431] width 811 height 41
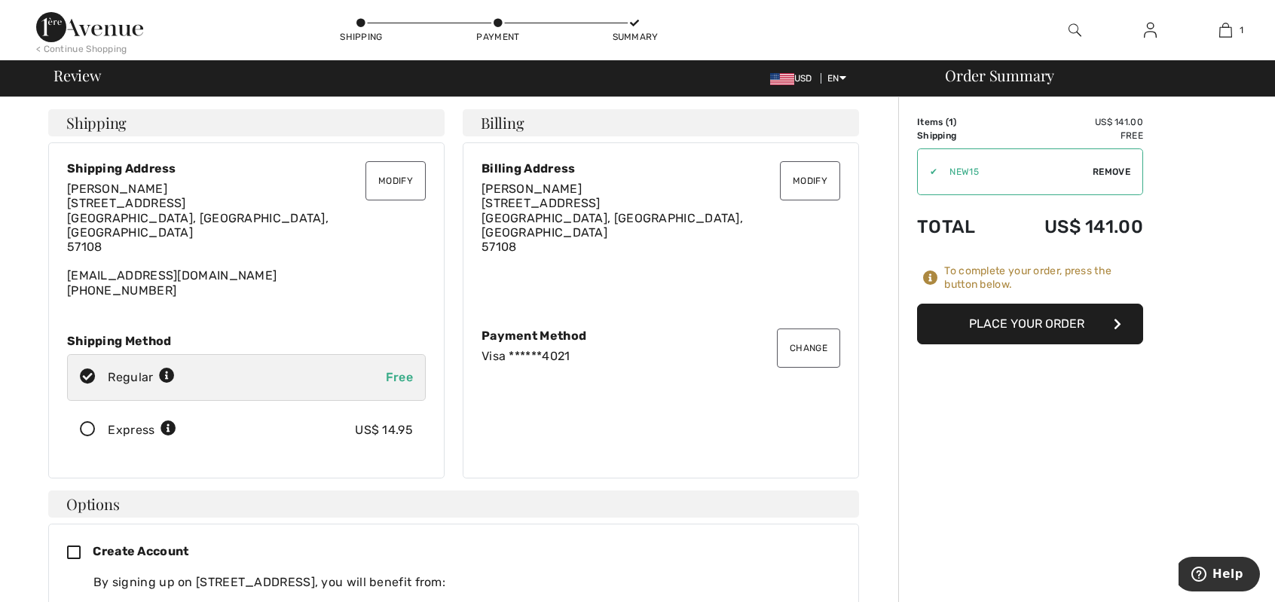
click at [943, 129] on td "Shipping" at bounding box center [959, 136] width 84 height 14
click at [949, 121] on span "1" at bounding box center [951, 122] width 5 height 11
click at [988, 325] on button "Place Your Order" at bounding box center [1030, 324] width 226 height 41
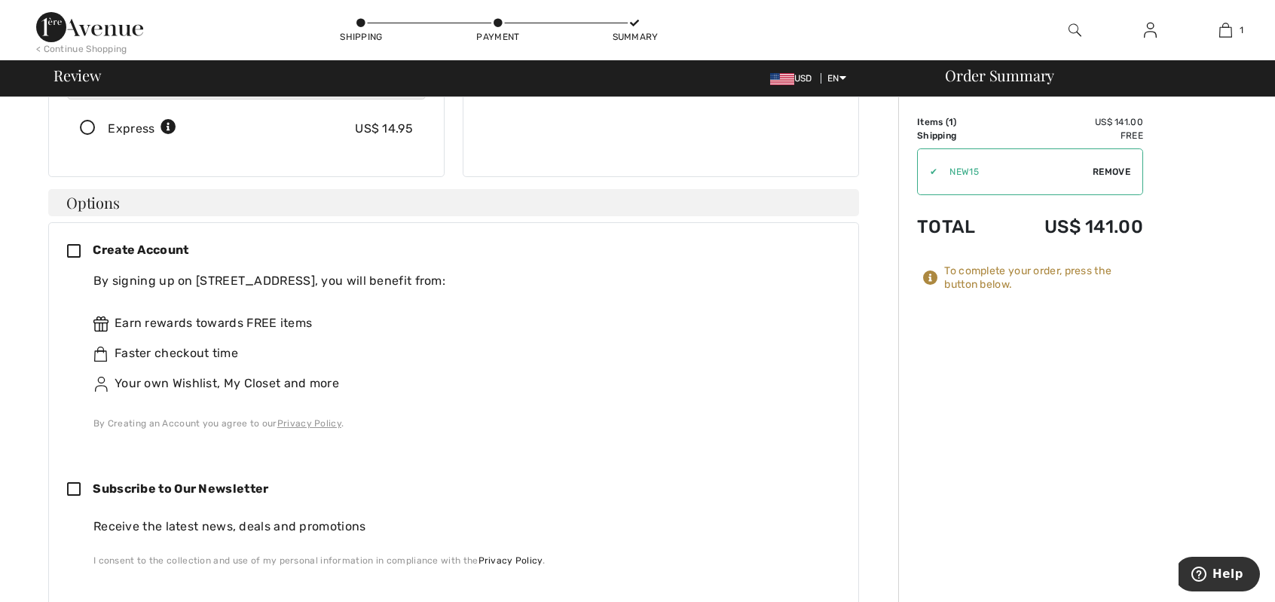
scroll to position [678, 0]
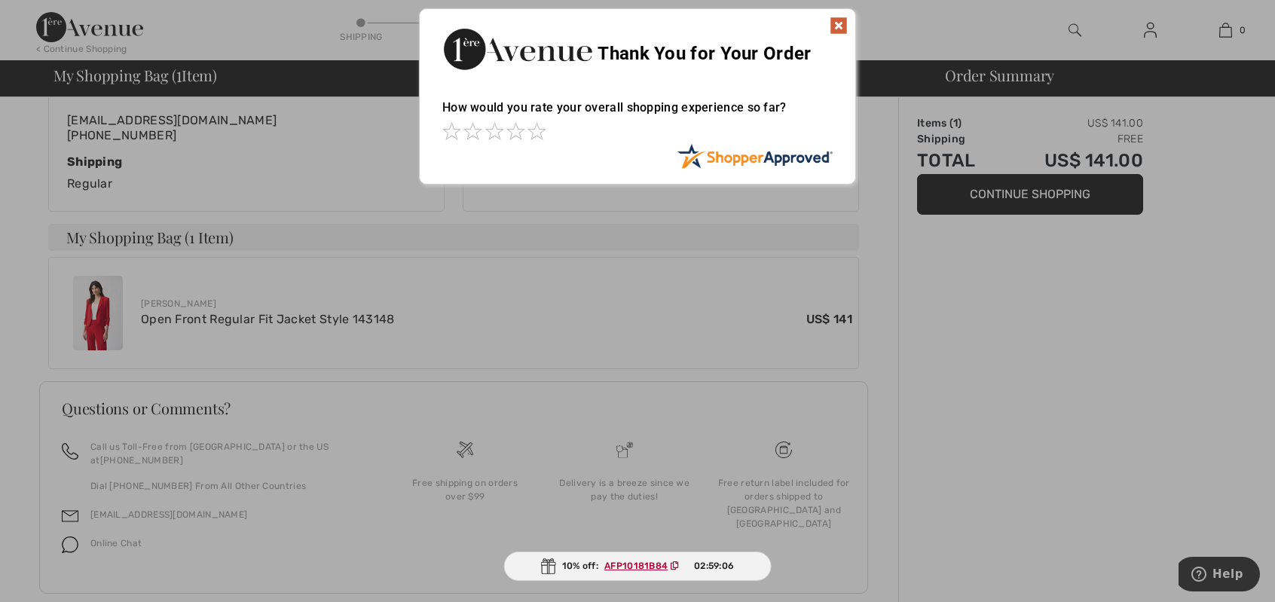
click at [841, 23] on img at bounding box center [839, 26] width 18 height 18
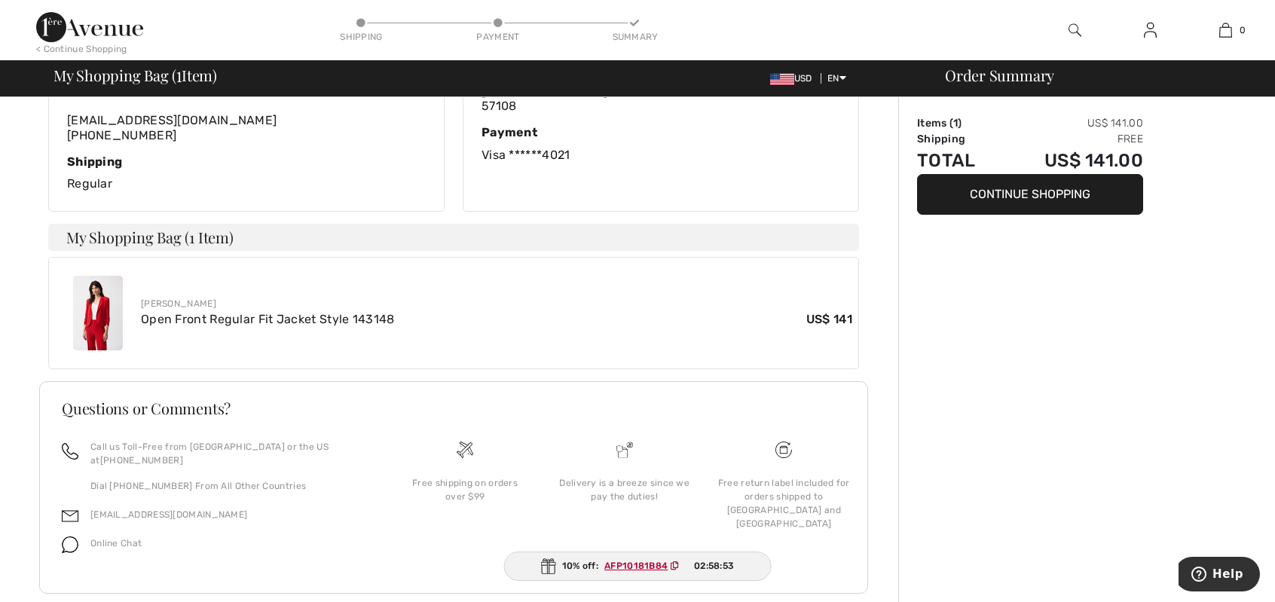
click at [643, 565] on ins "AFP10181B84" at bounding box center [635, 566] width 63 height 11
click at [671, 564] on icon at bounding box center [674, 565] width 9 height 9
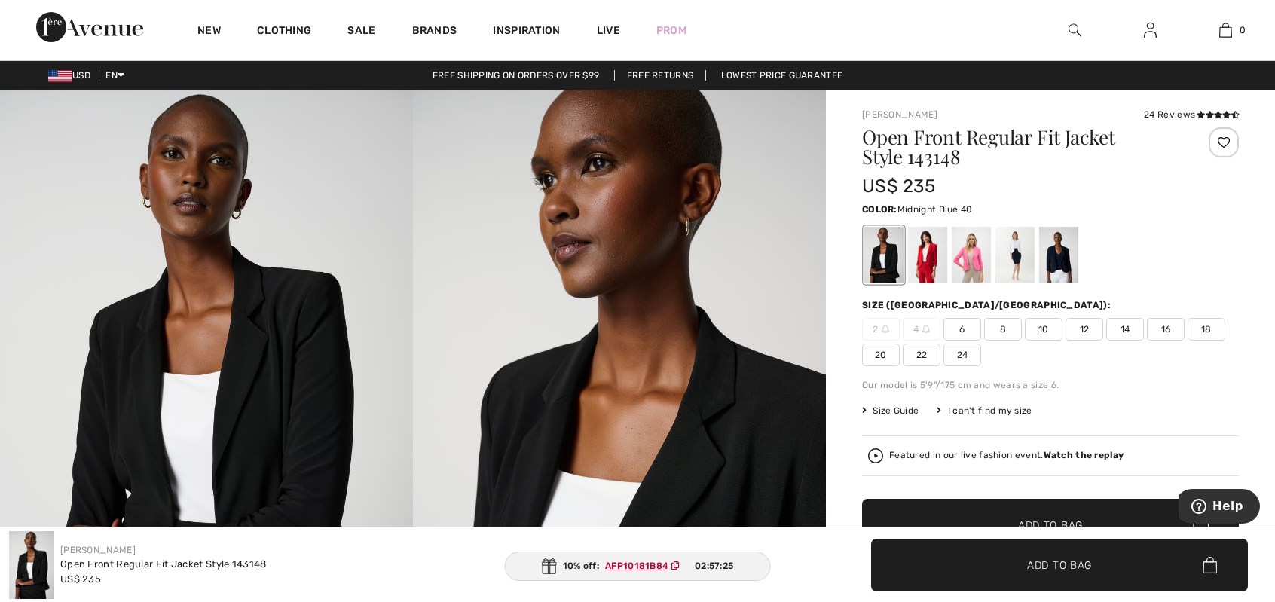
click at [1058, 255] on div at bounding box center [1058, 255] width 39 height 57
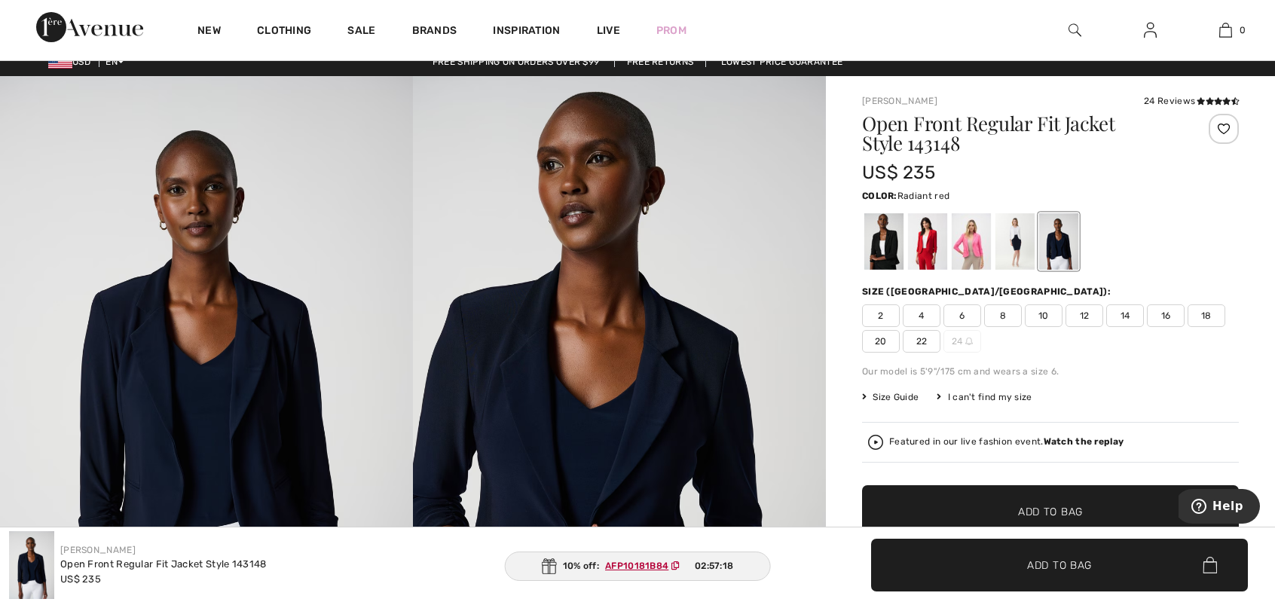
scroll to position [12, 0]
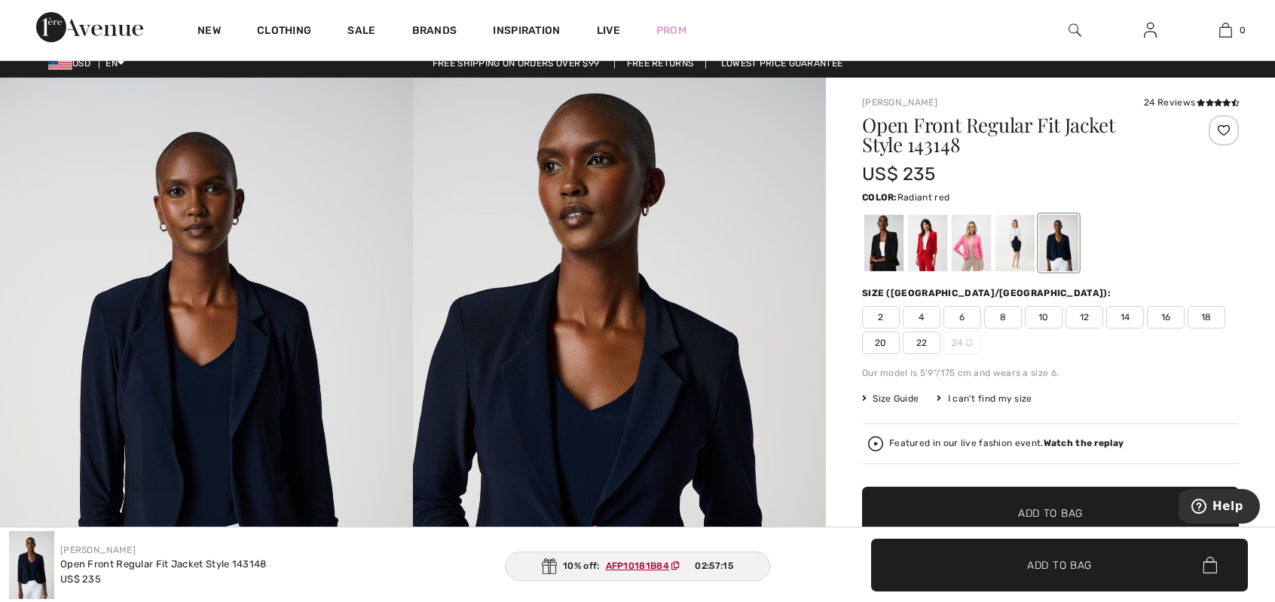
click at [925, 254] on div at bounding box center [927, 243] width 39 height 57
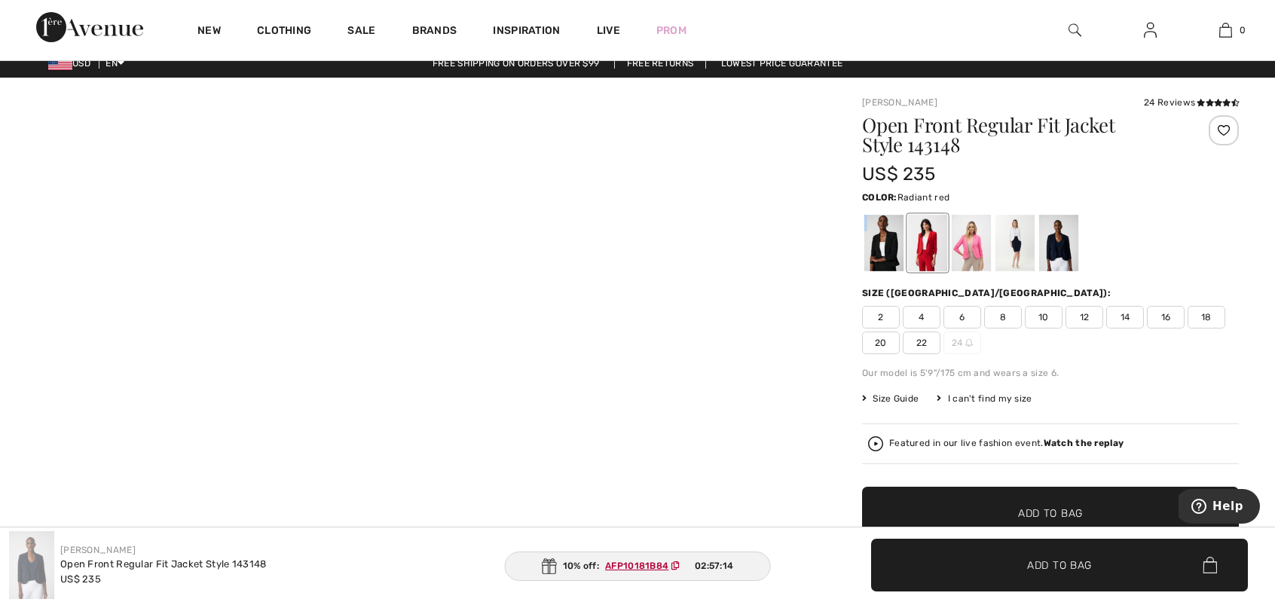
click at [925, 254] on div at bounding box center [927, 243] width 39 height 57
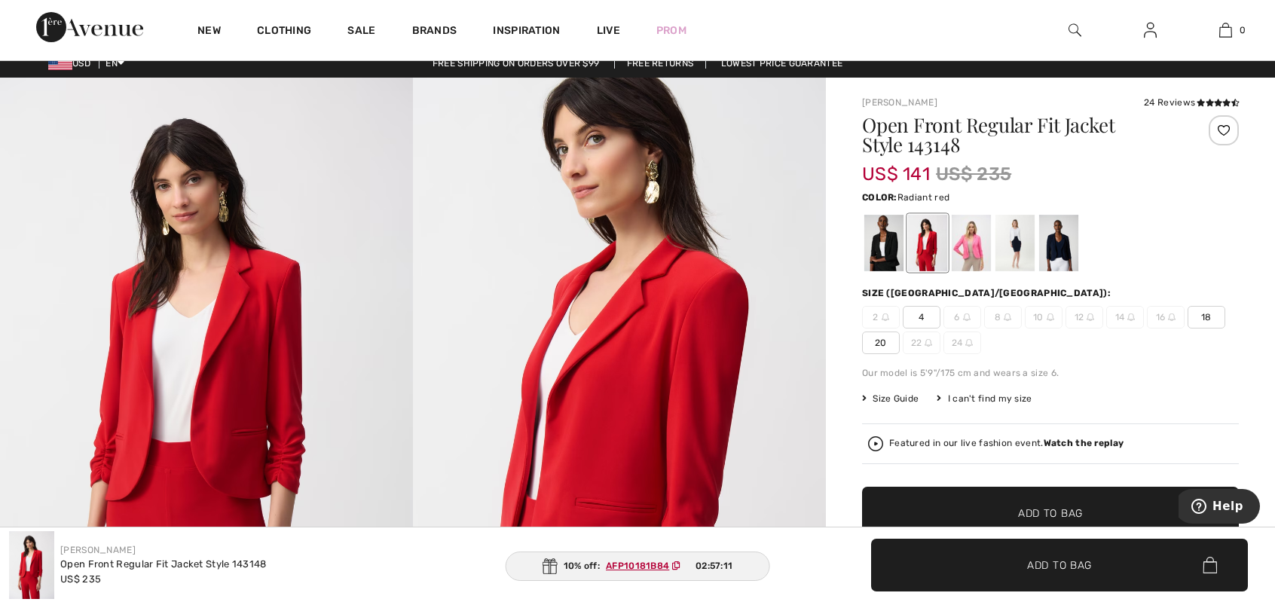
click at [926, 321] on span "4" at bounding box center [922, 317] width 38 height 23
click at [1001, 499] on span "✔ Added to Bag Add to Bag" at bounding box center [1050, 513] width 377 height 53
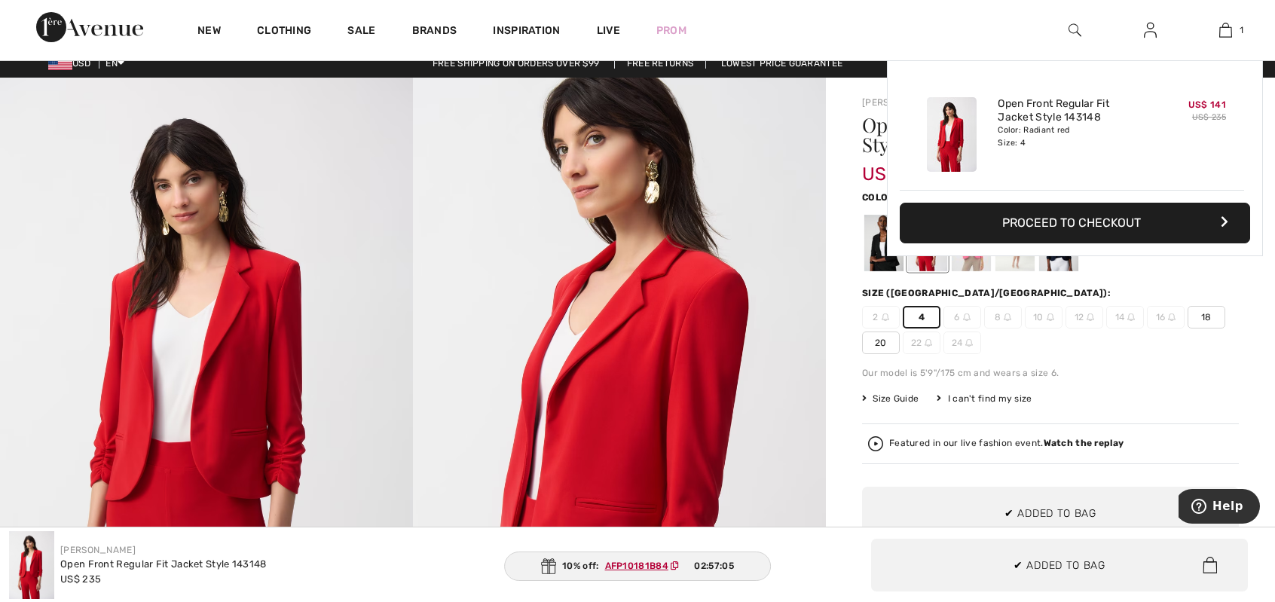
scroll to position [0, 0]
click at [1073, 215] on button "Proceed to Checkout" at bounding box center [1075, 223] width 350 height 41
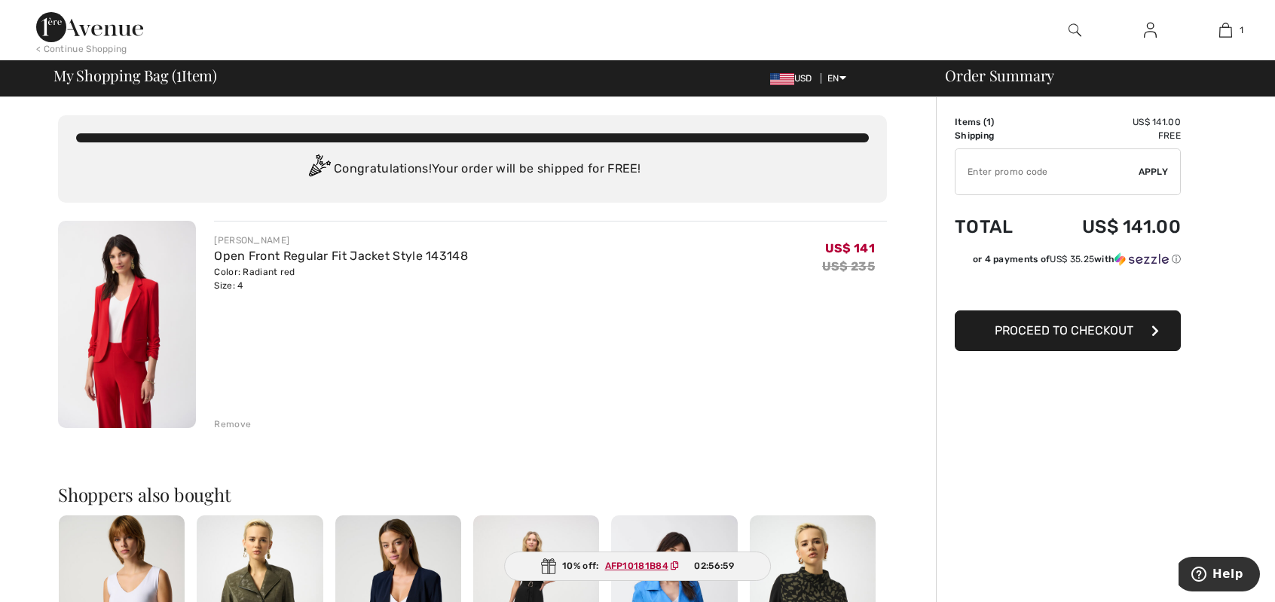
click at [1068, 174] on html "We value your privacy We use cookies to enhance your browsing experience, serve…" at bounding box center [637, 301] width 1275 height 602
type input "NEW"
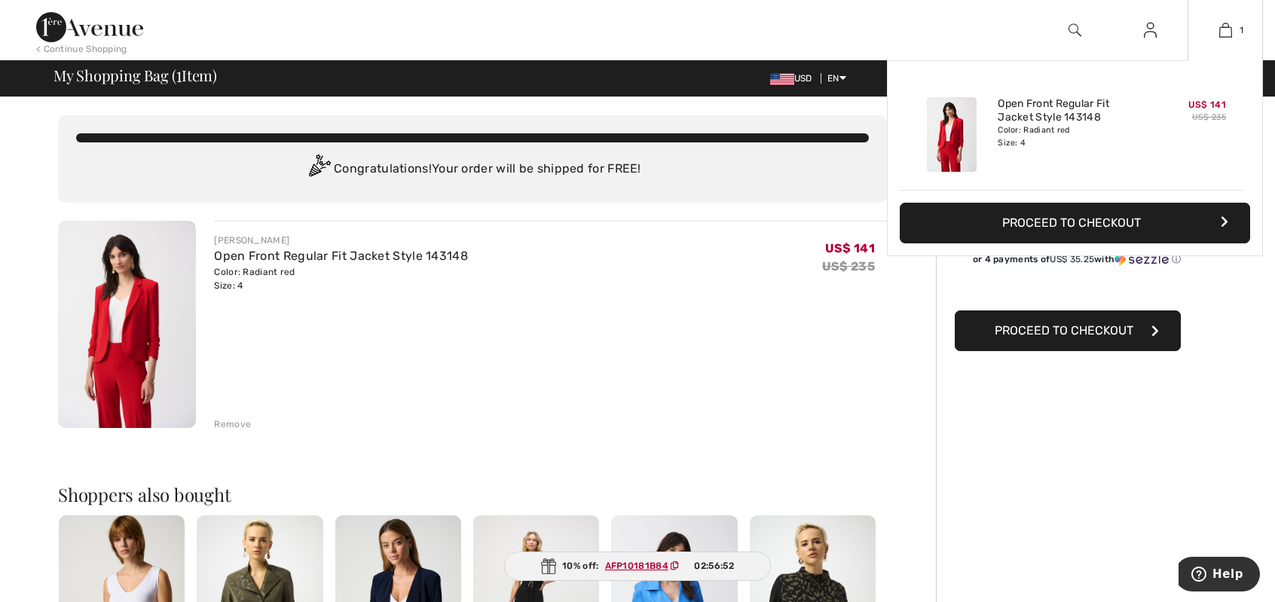
click at [1068, 215] on button "Proceed to Checkout" at bounding box center [1075, 223] width 350 height 41
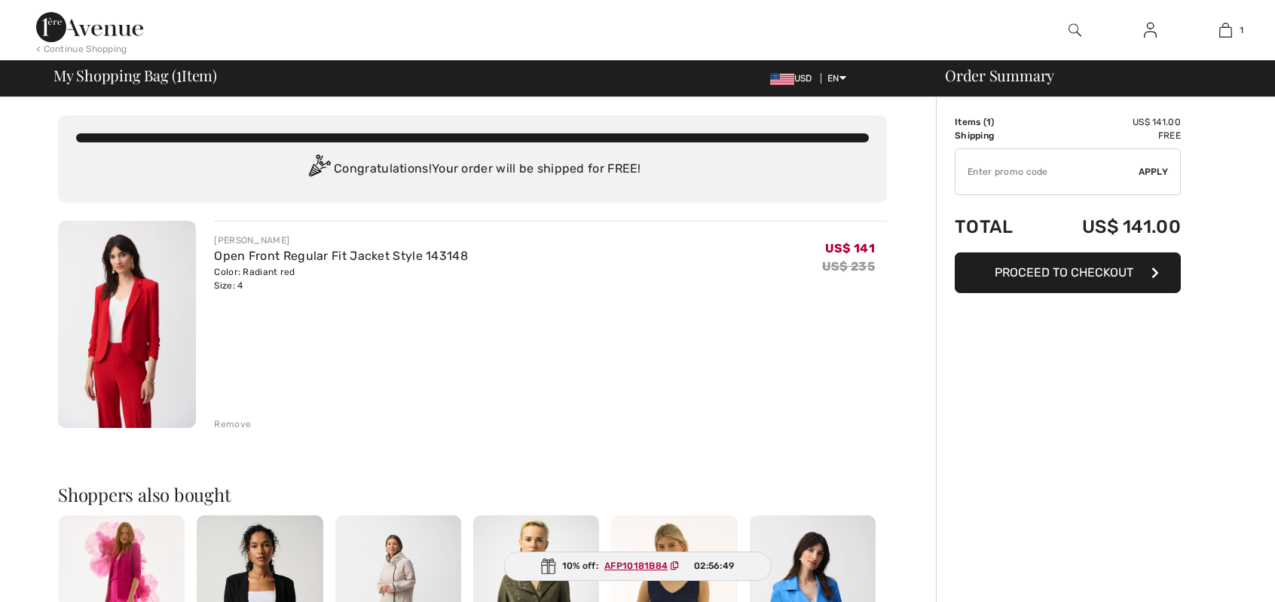
click at [970, 167] on input "TEXT" at bounding box center [1046, 171] width 183 height 45
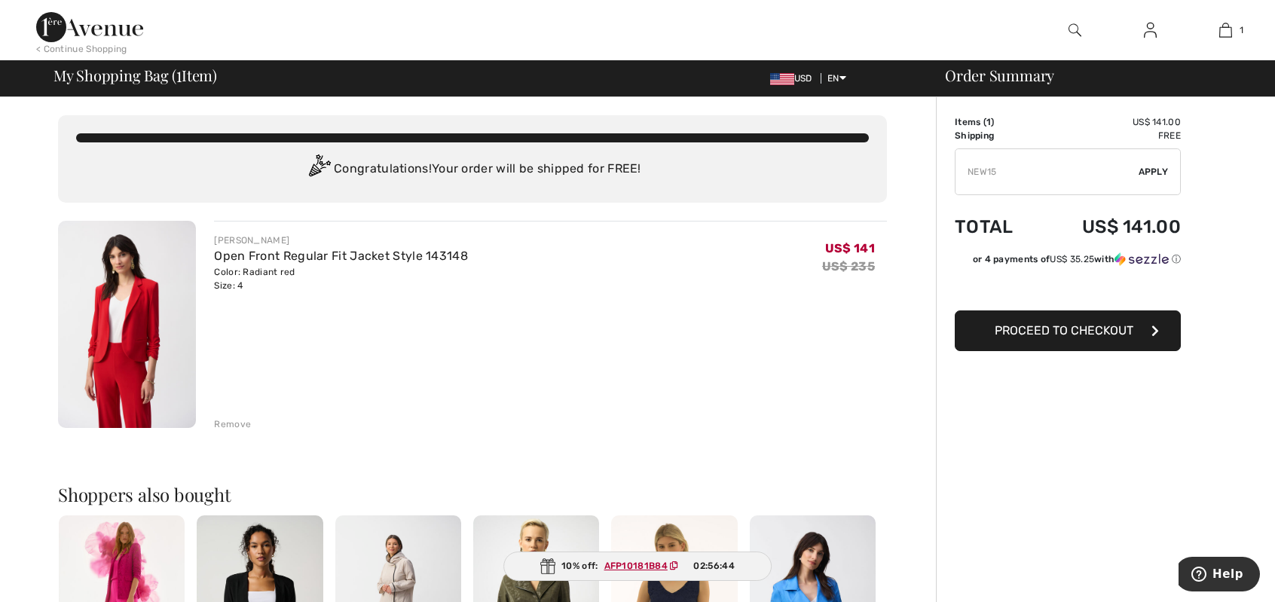
type input "NEW15"
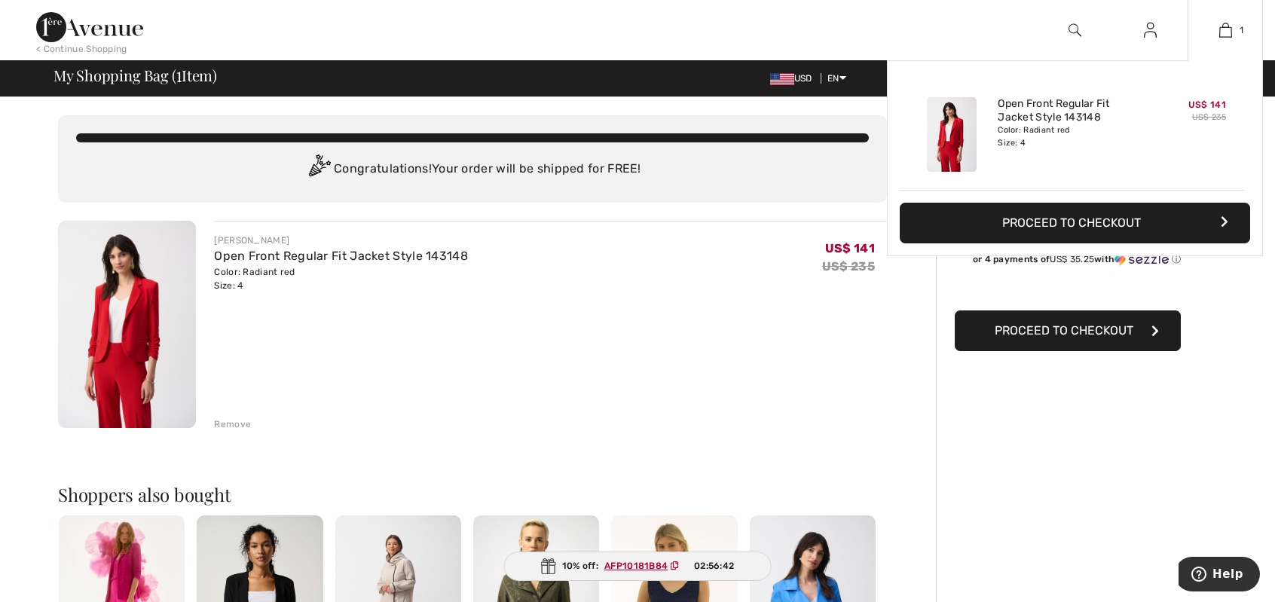
click at [1172, 224] on button "Proceed to Checkout" at bounding box center [1075, 223] width 350 height 41
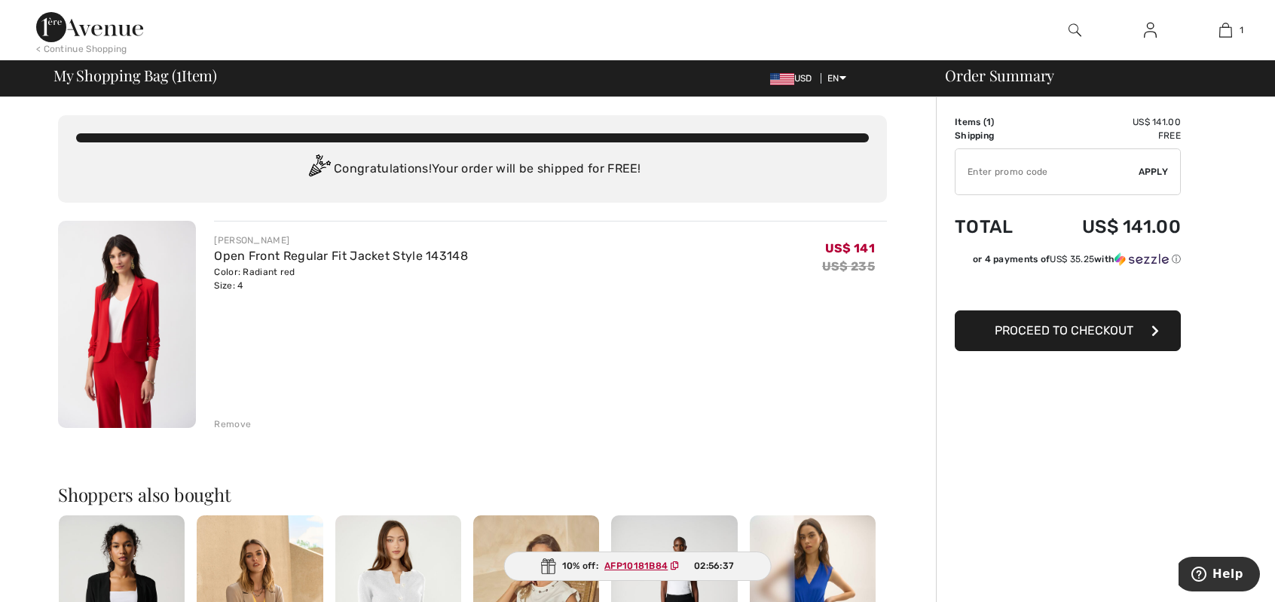
drag, startPoint x: 0, startPoint y: 0, endPoint x: 1058, endPoint y: 167, distance: 1070.8
click at [1058, 167] on input "TEXT" at bounding box center [1046, 171] width 183 height 45
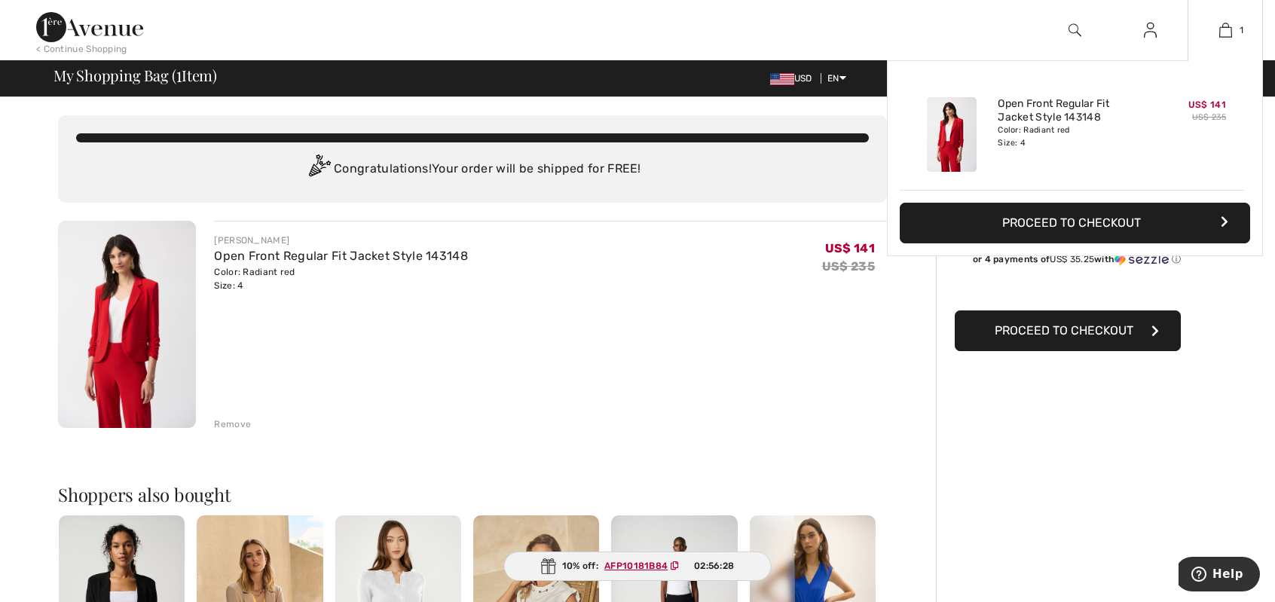
click at [1061, 214] on button "Proceed to Checkout" at bounding box center [1075, 223] width 350 height 41
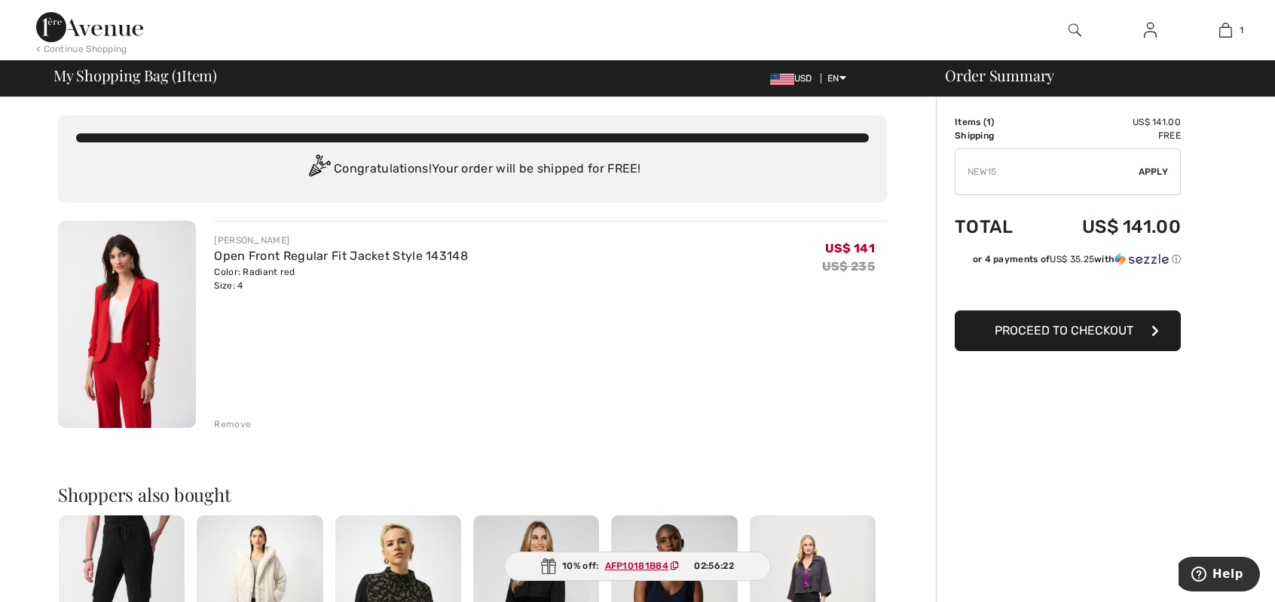
type input "NEW15"
click at [1160, 168] on span "Apply" at bounding box center [1153, 172] width 30 height 14
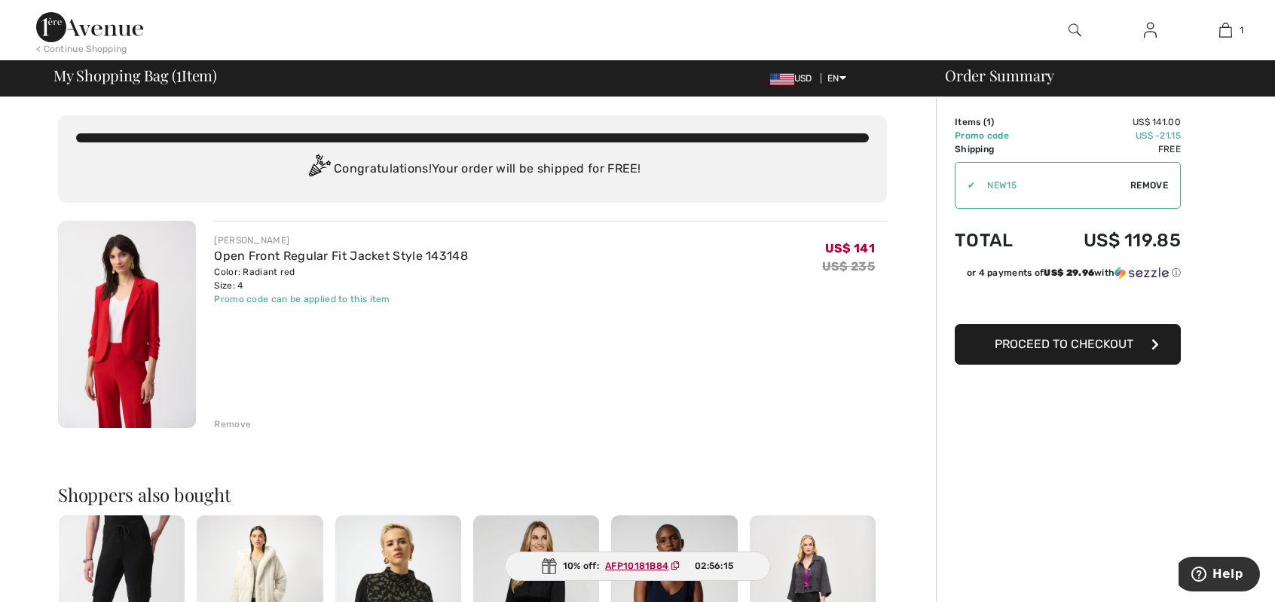
click at [1105, 351] on button "Proceed to Checkout" at bounding box center [1068, 344] width 226 height 41
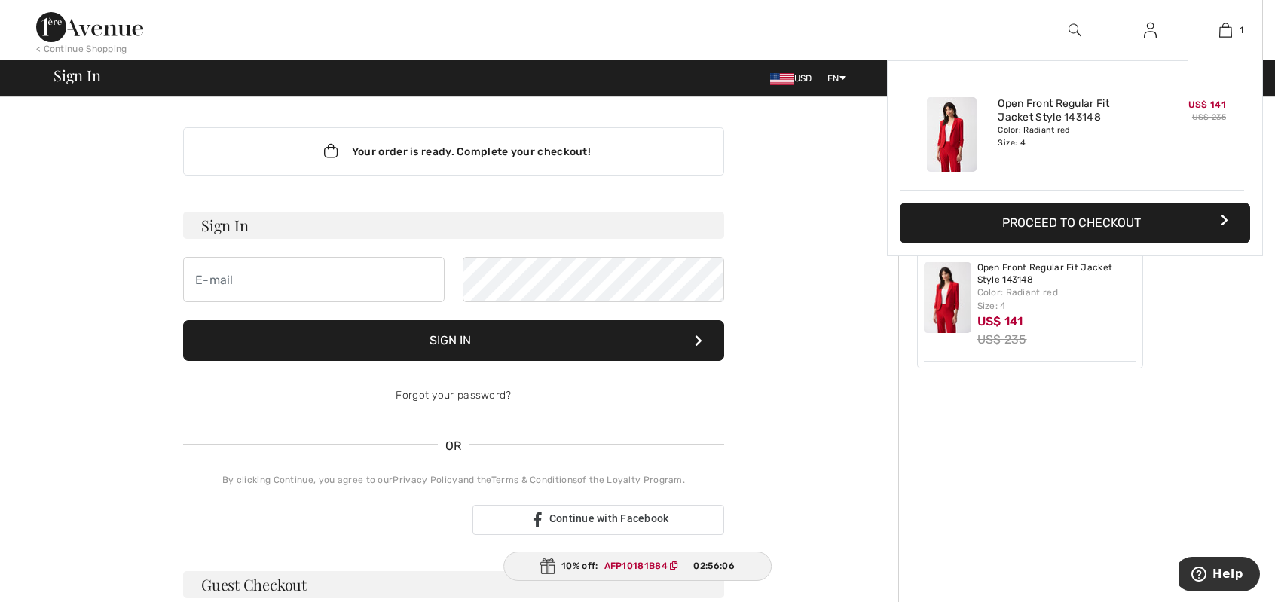
click at [1133, 226] on button "Proceed to Checkout" at bounding box center [1075, 223] width 350 height 41
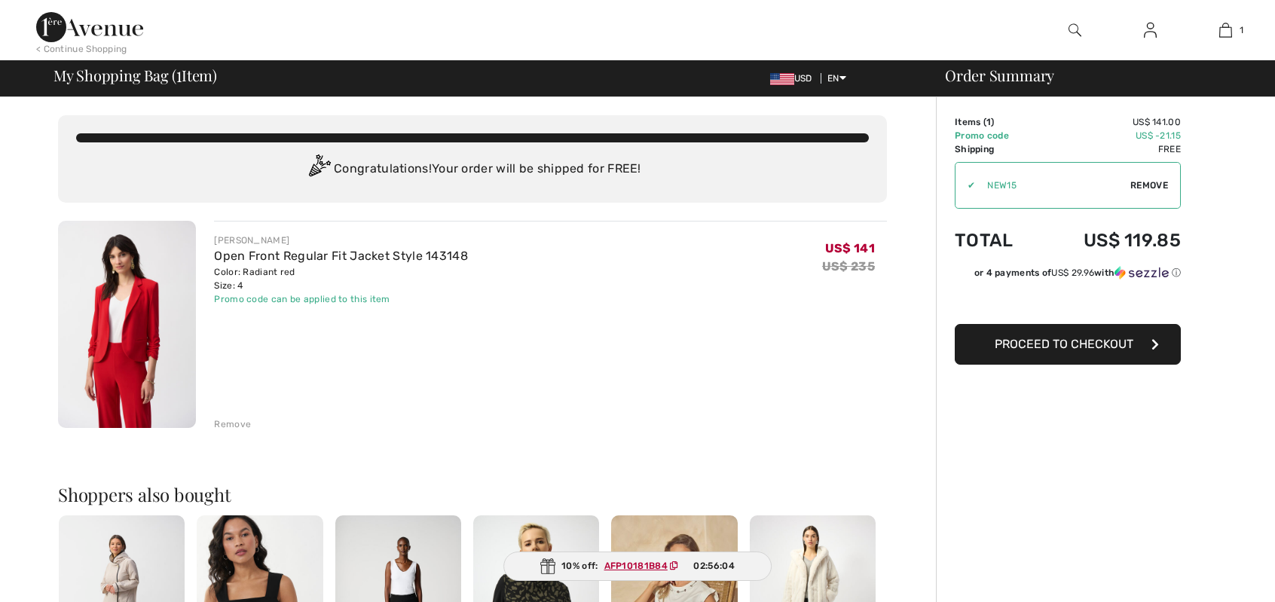
checkbox input "true"
click at [1076, 341] on span "Proceed to Checkout" at bounding box center [1064, 344] width 139 height 14
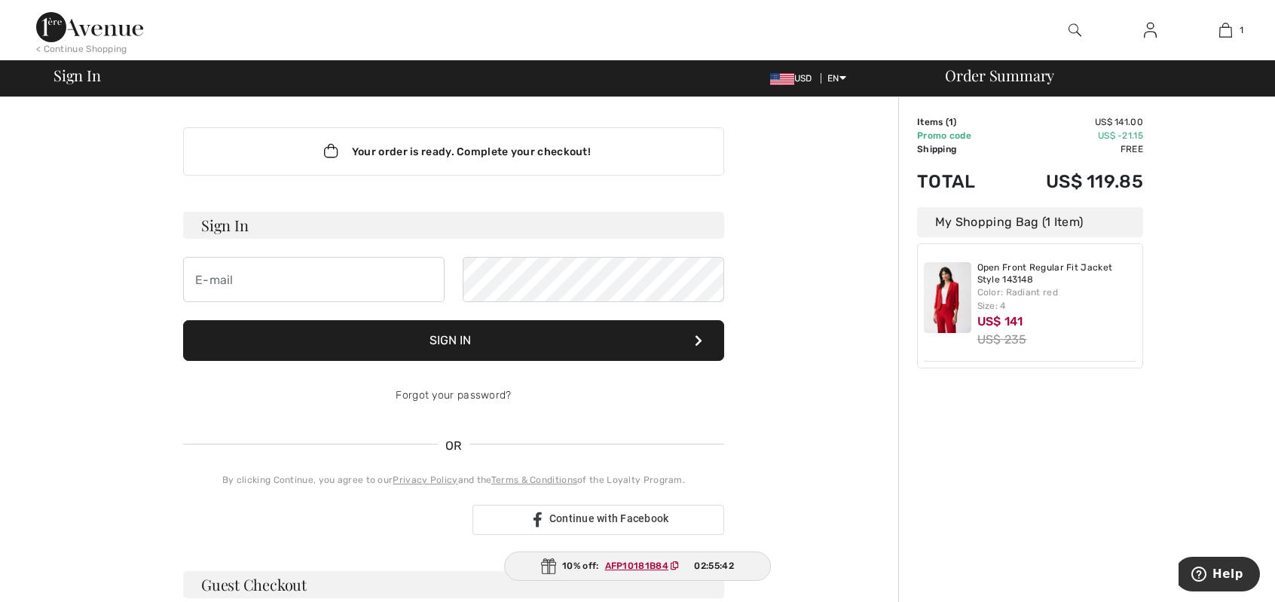
click at [437, 278] on span at bounding box center [436, 279] width 12 height 12
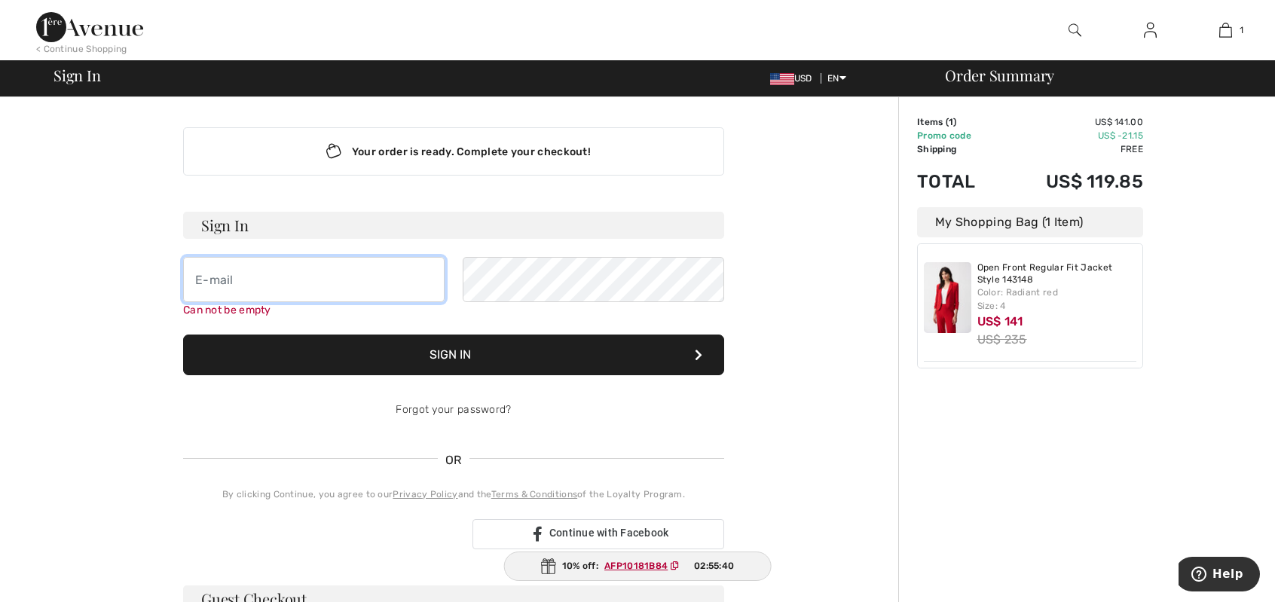
type input "[EMAIL_ADDRESS][DOMAIN_NAME]"
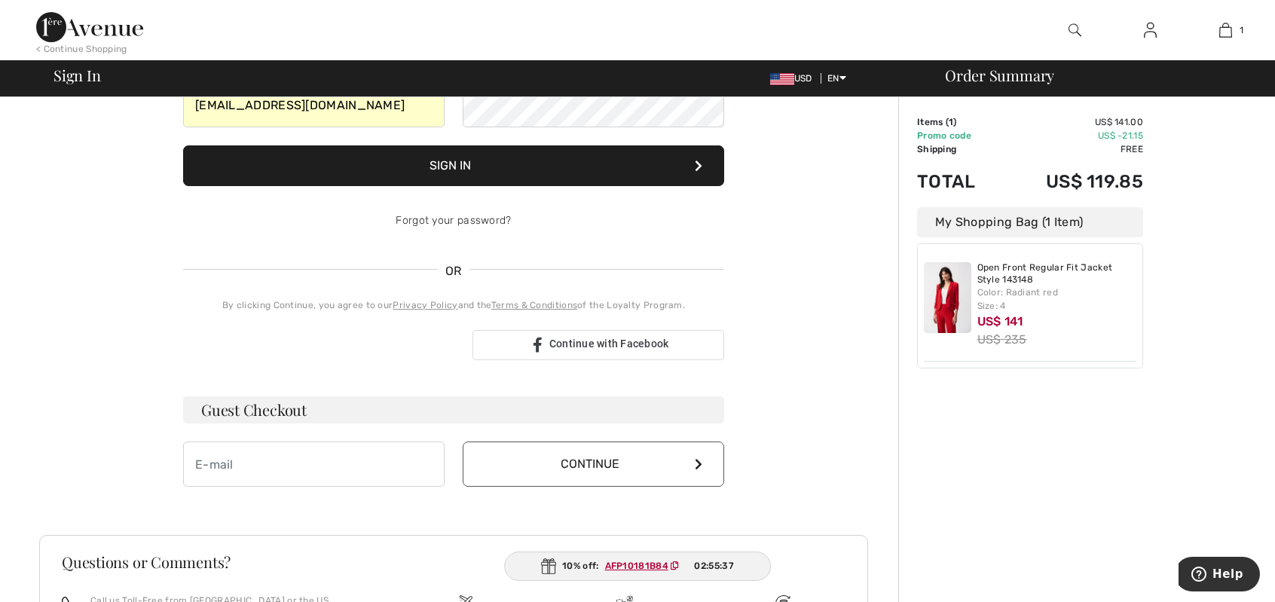
scroll to position [301, 0]
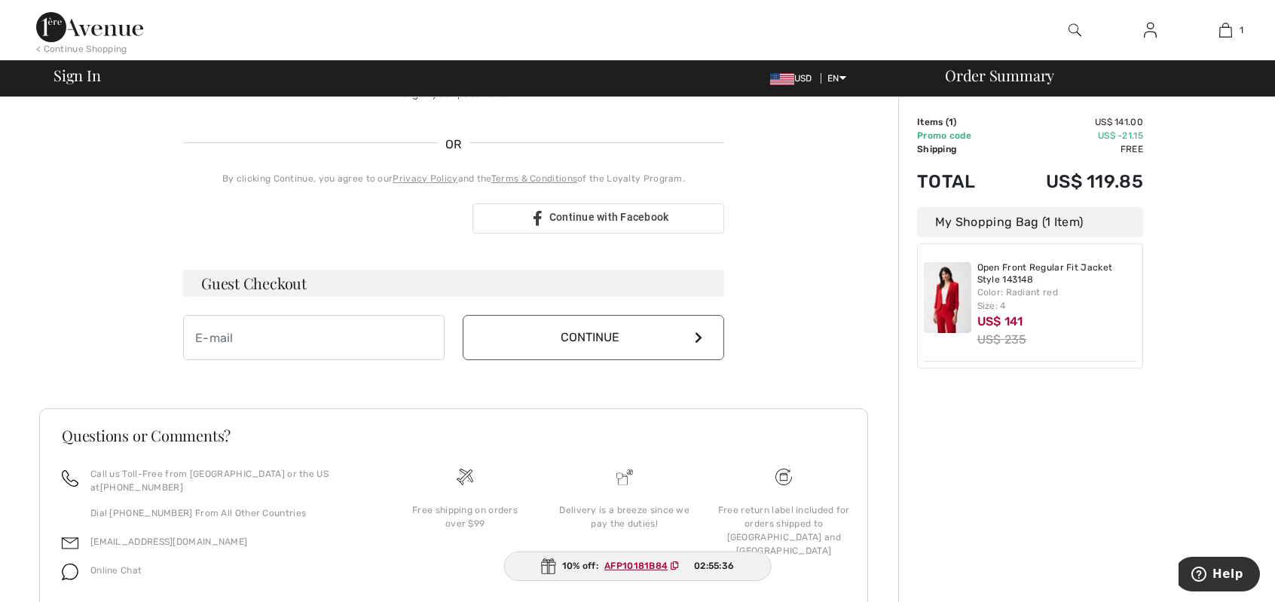
click at [440, 338] on span at bounding box center [436, 337] width 12 height 12
type input "[EMAIL_ADDRESS][DOMAIN_NAME]"
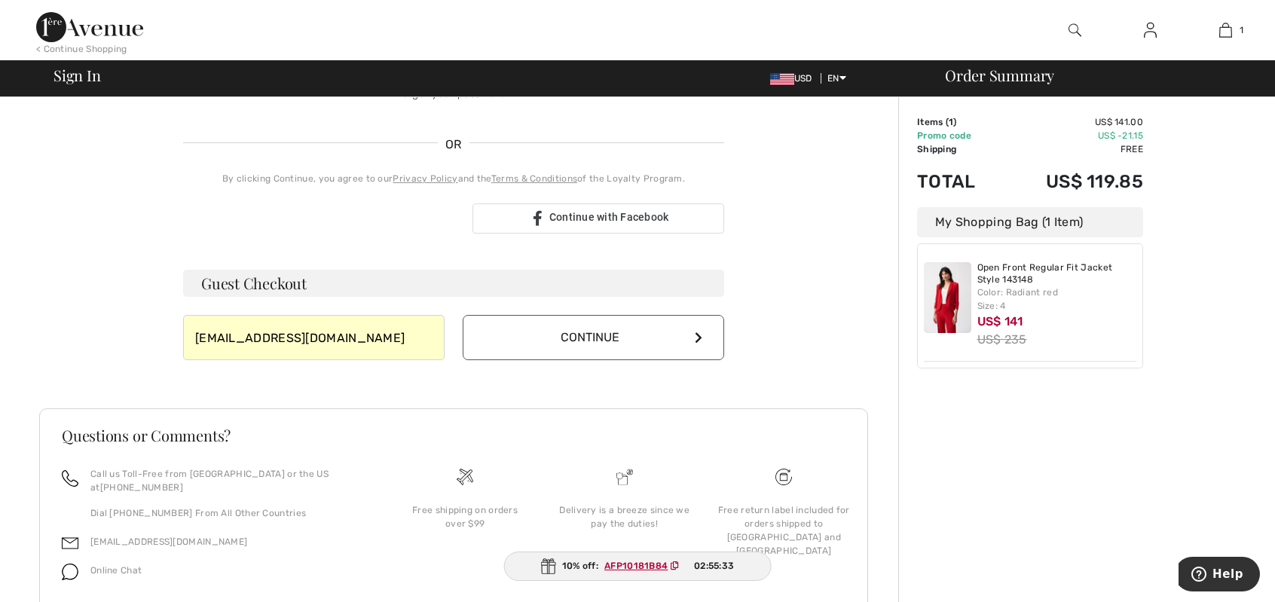
click at [649, 338] on button "Continue" at bounding box center [593, 337] width 261 height 45
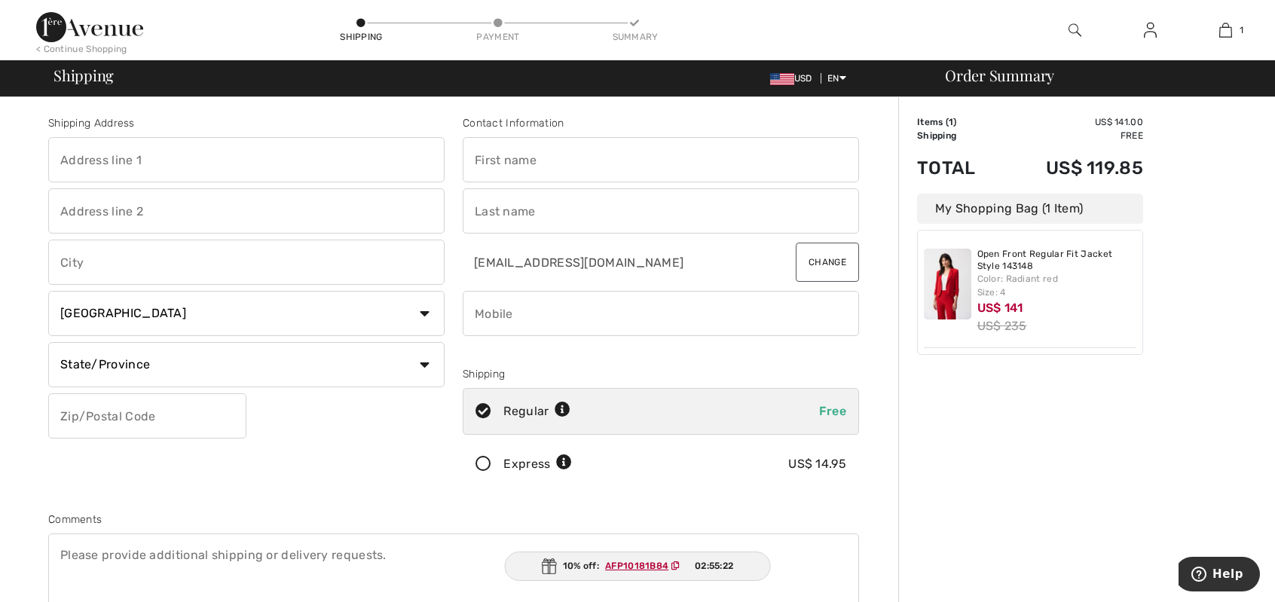
click at [435, 159] on span at bounding box center [436, 160] width 12 height 12
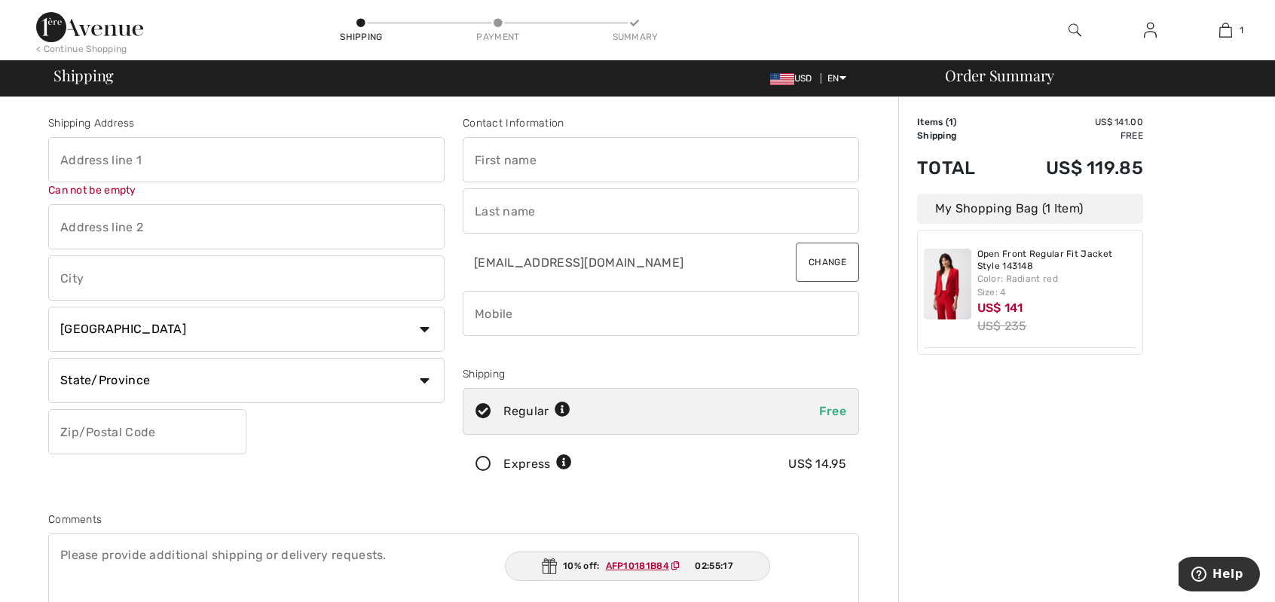
type input "[STREET_ADDRESS]"
type input "[GEOGRAPHIC_DATA]"
select select "US"
type input "57108"
type input "[PERSON_NAME]"
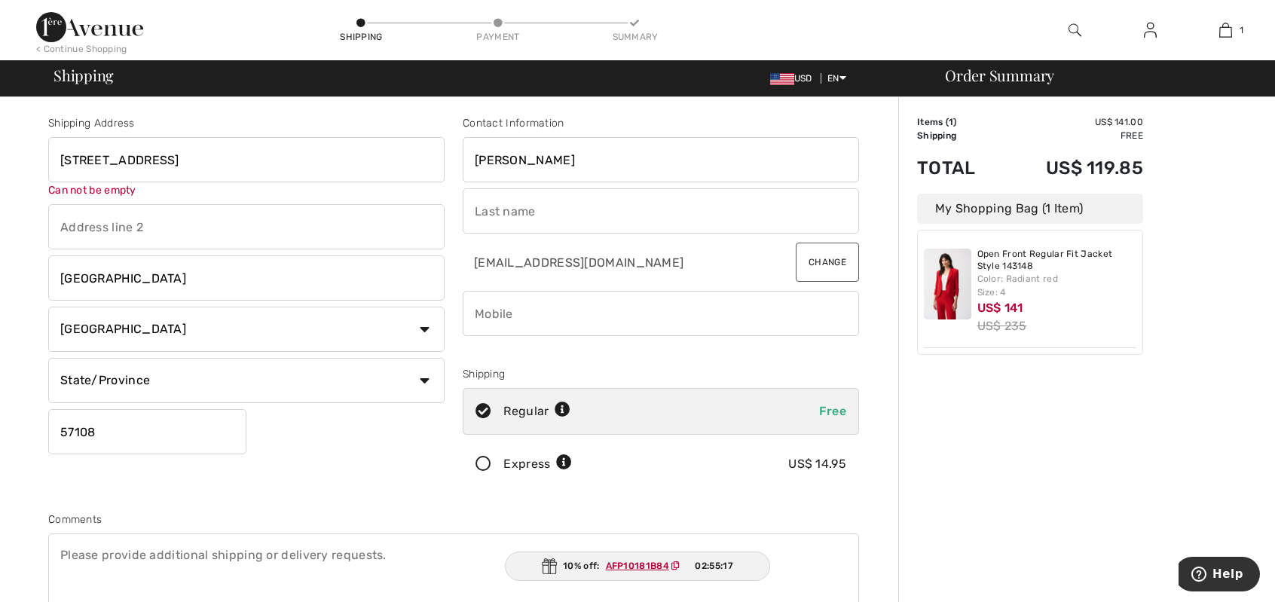
type input "Rola"
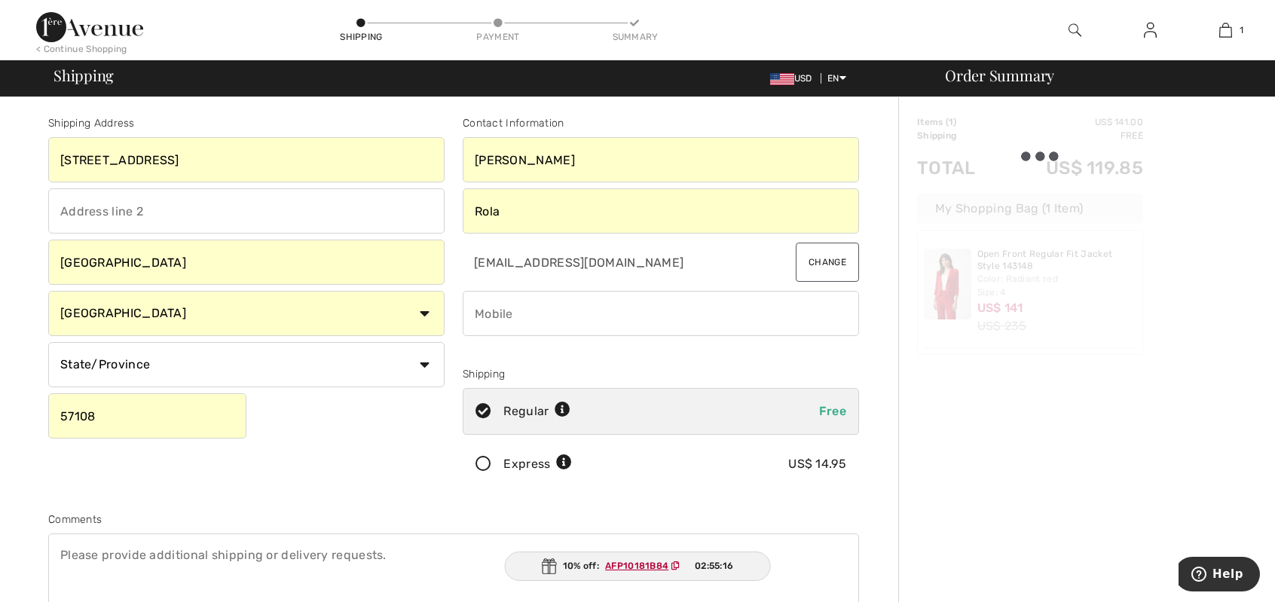
type input "6053661653"
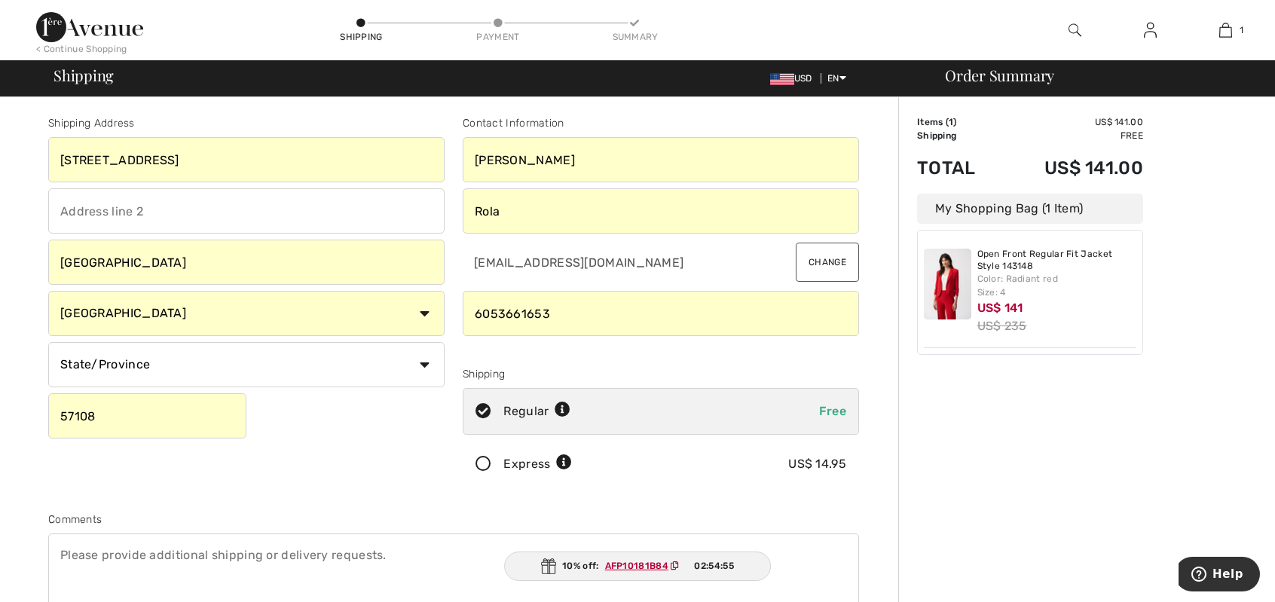
click at [420, 364] on select "State/Province [US_STATE] [US_STATE] [US_STATE] [US_STATE] [US_STATE] [US_STATE…" at bounding box center [246, 364] width 396 height 45
select select "SD"
click at [48, 342] on select "State/Province [US_STATE] [US_STATE] [US_STATE] [US_STATE] [US_STATE] [US_STATE…" at bounding box center [246, 364] width 396 height 45
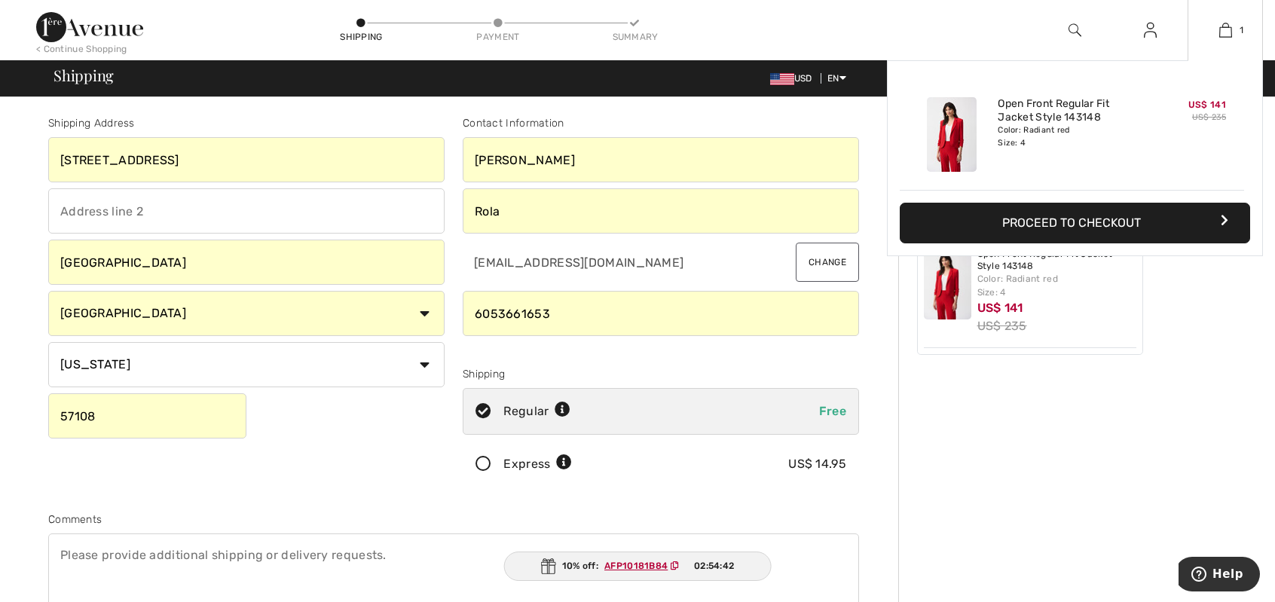
click at [1037, 218] on button "Proceed to Checkout" at bounding box center [1075, 223] width 350 height 41
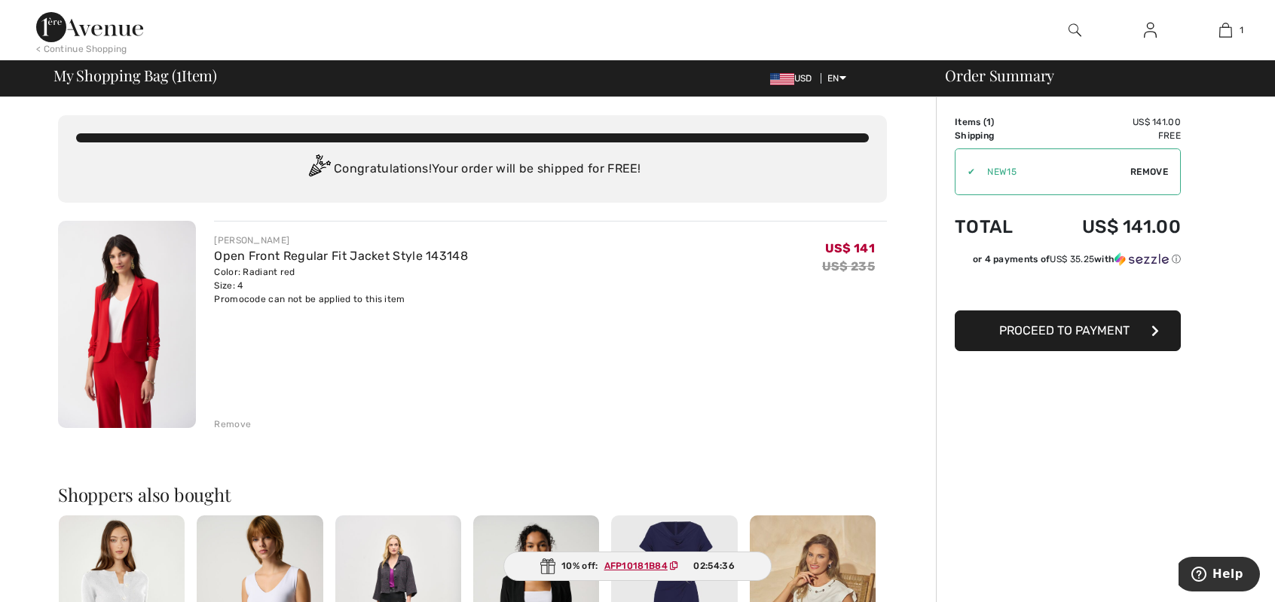
click at [1150, 172] on span "Remove" at bounding box center [1149, 172] width 38 height 14
click at [964, 173] on input "TEXT" at bounding box center [1046, 171] width 183 height 45
type input "NEW15"
click at [1153, 167] on span "Apply" at bounding box center [1153, 172] width 30 height 14
click at [1148, 169] on span "Remove" at bounding box center [1149, 172] width 38 height 14
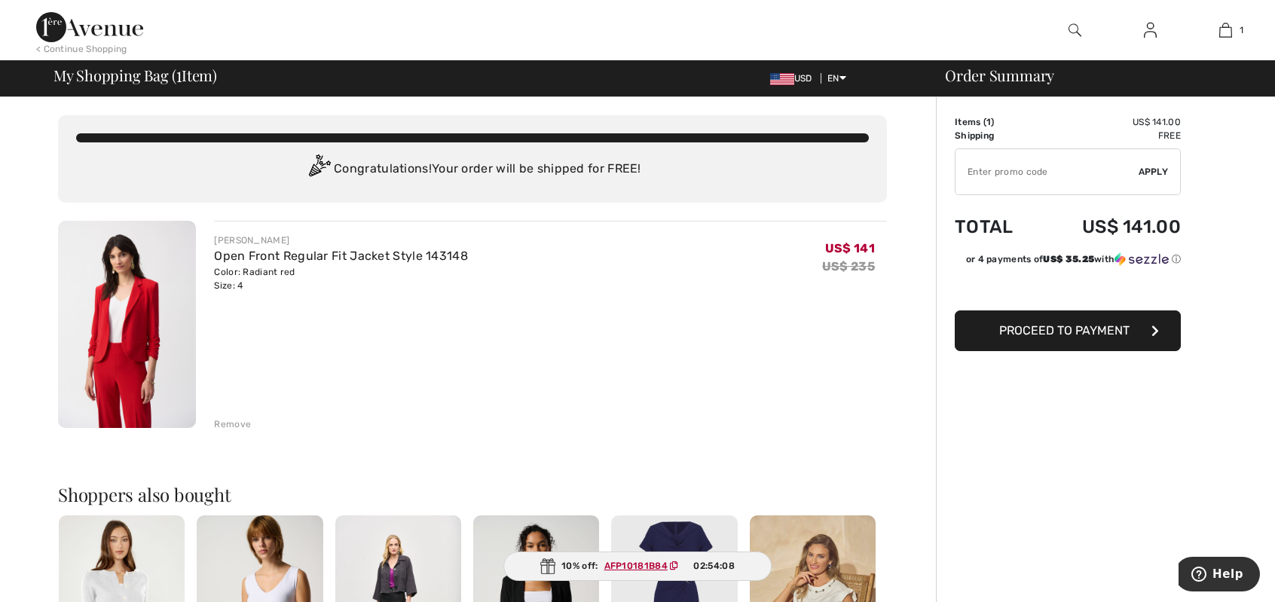
click at [231, 422] on div "Remove" at bounding box center [232, 424] width 37 height 14
